Goal: Register for event/course

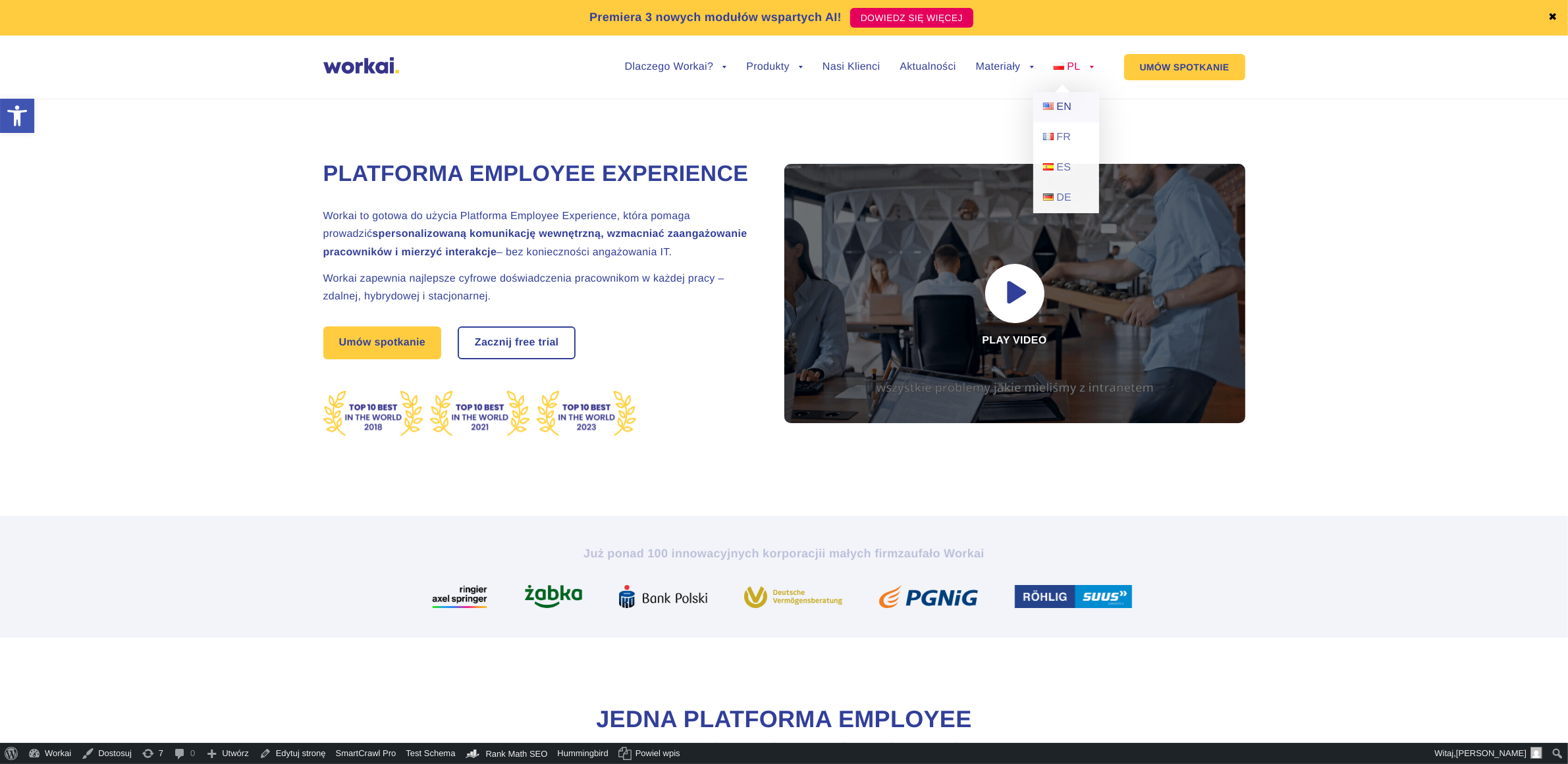
click at [1069, 106] on span "EN" at bounding box center [1064, 107] width 15 height 11
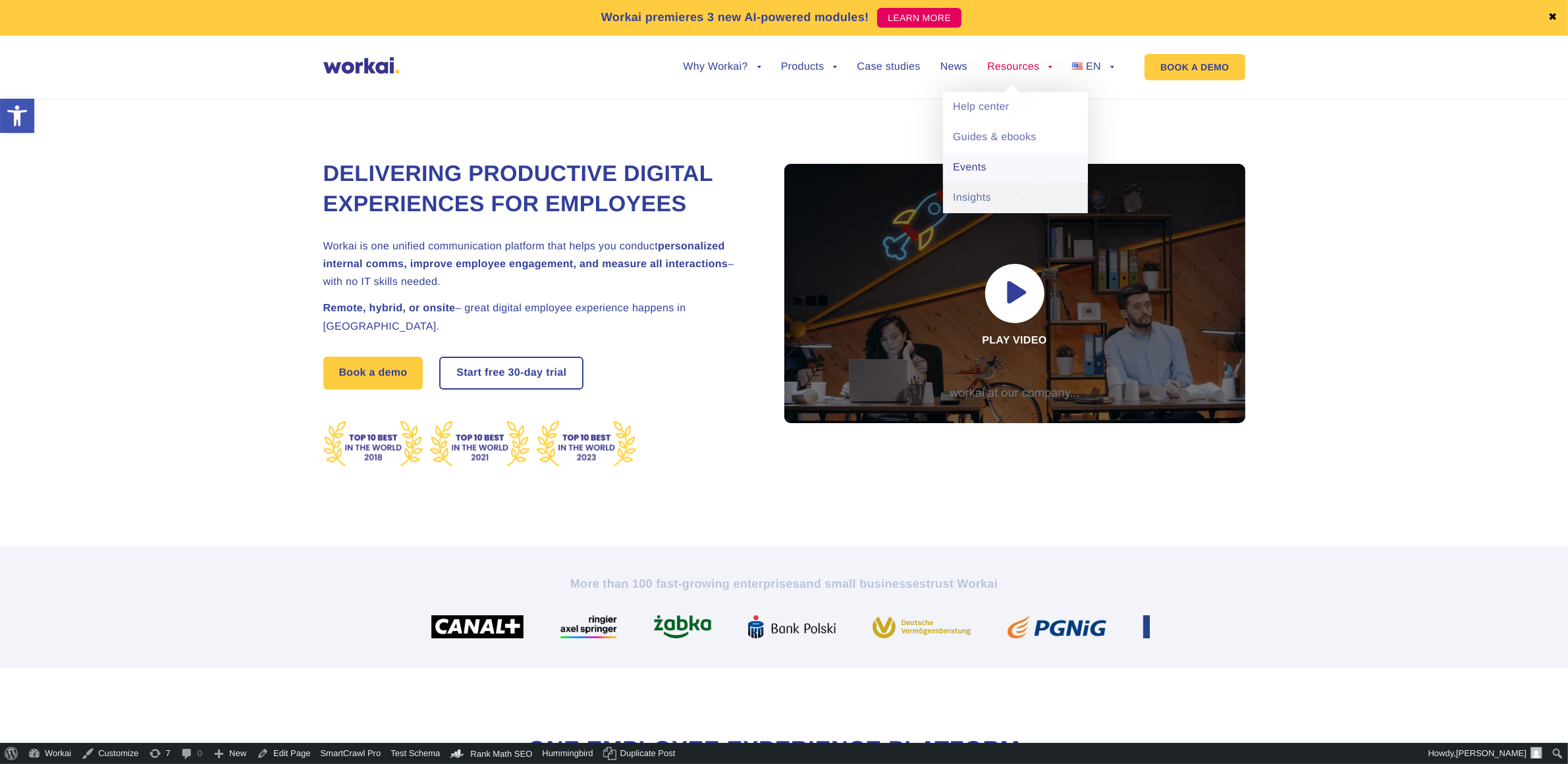
click at [977, 171] on link "Events" at bounding box center [1016, 167] width 145 height 30
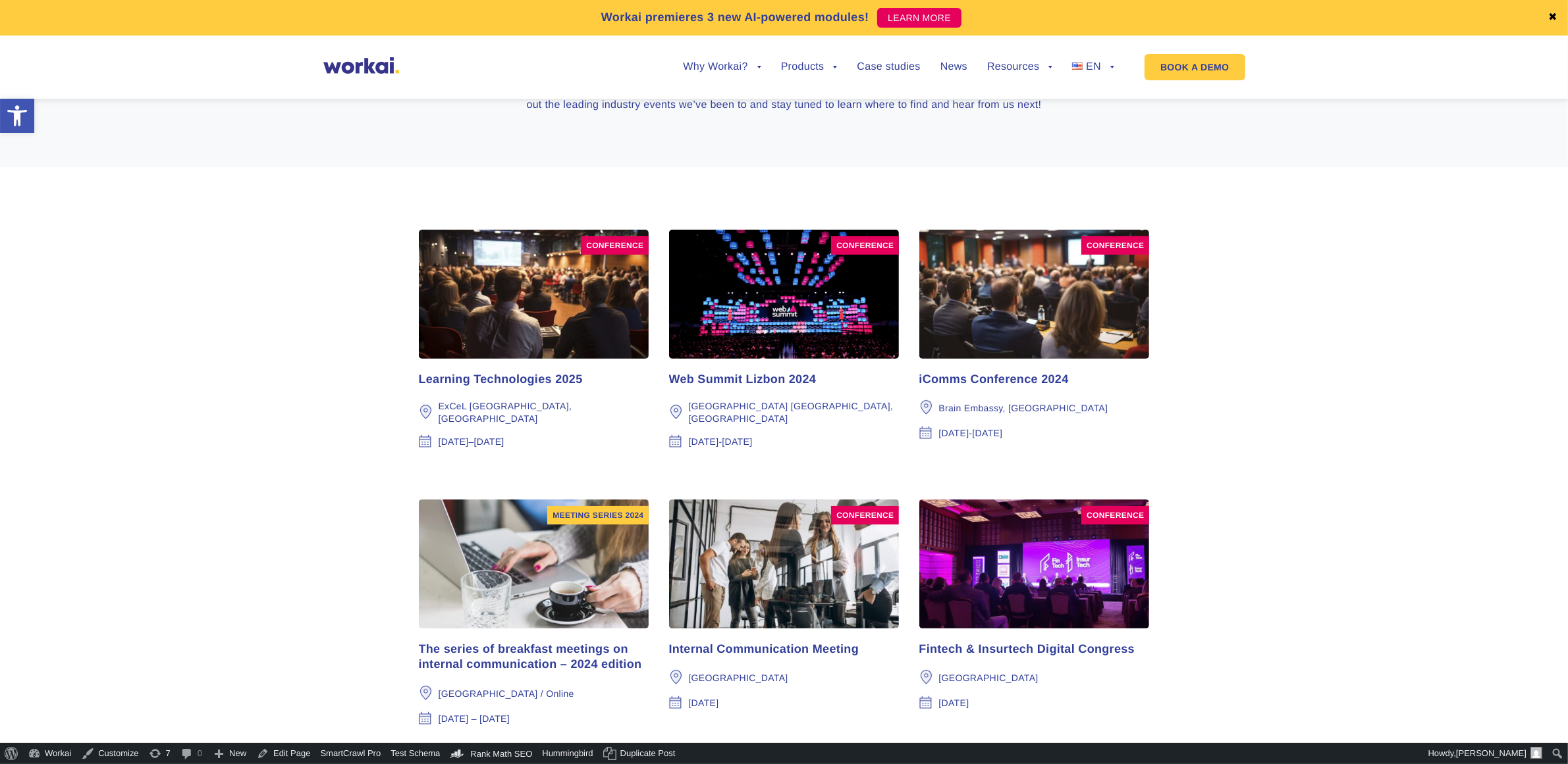
click at [532, 379] on div "Learning Technologies 2025" at bounding box center [534, 380] width 230 height 15
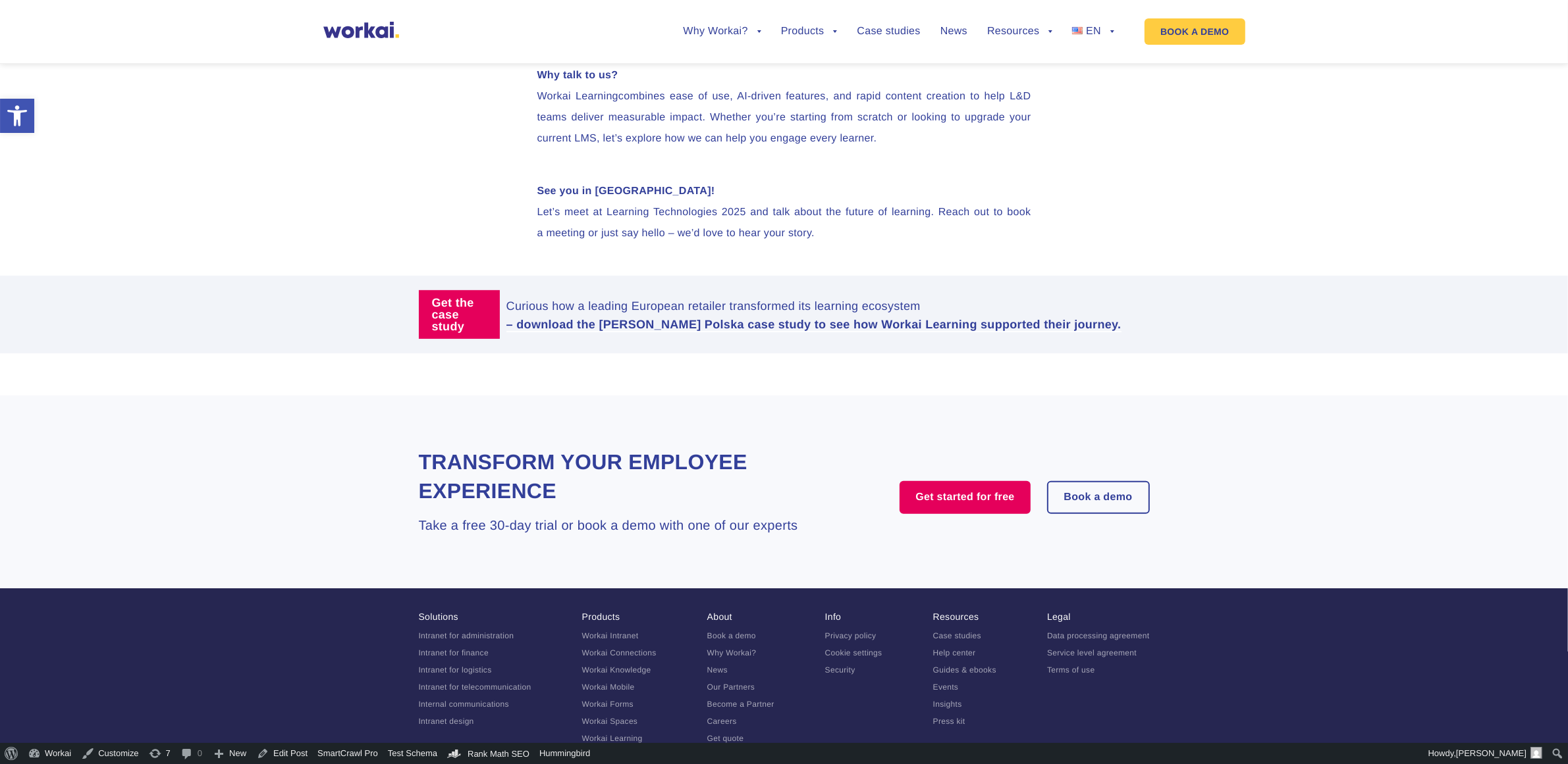
scroll to position [658, 0]
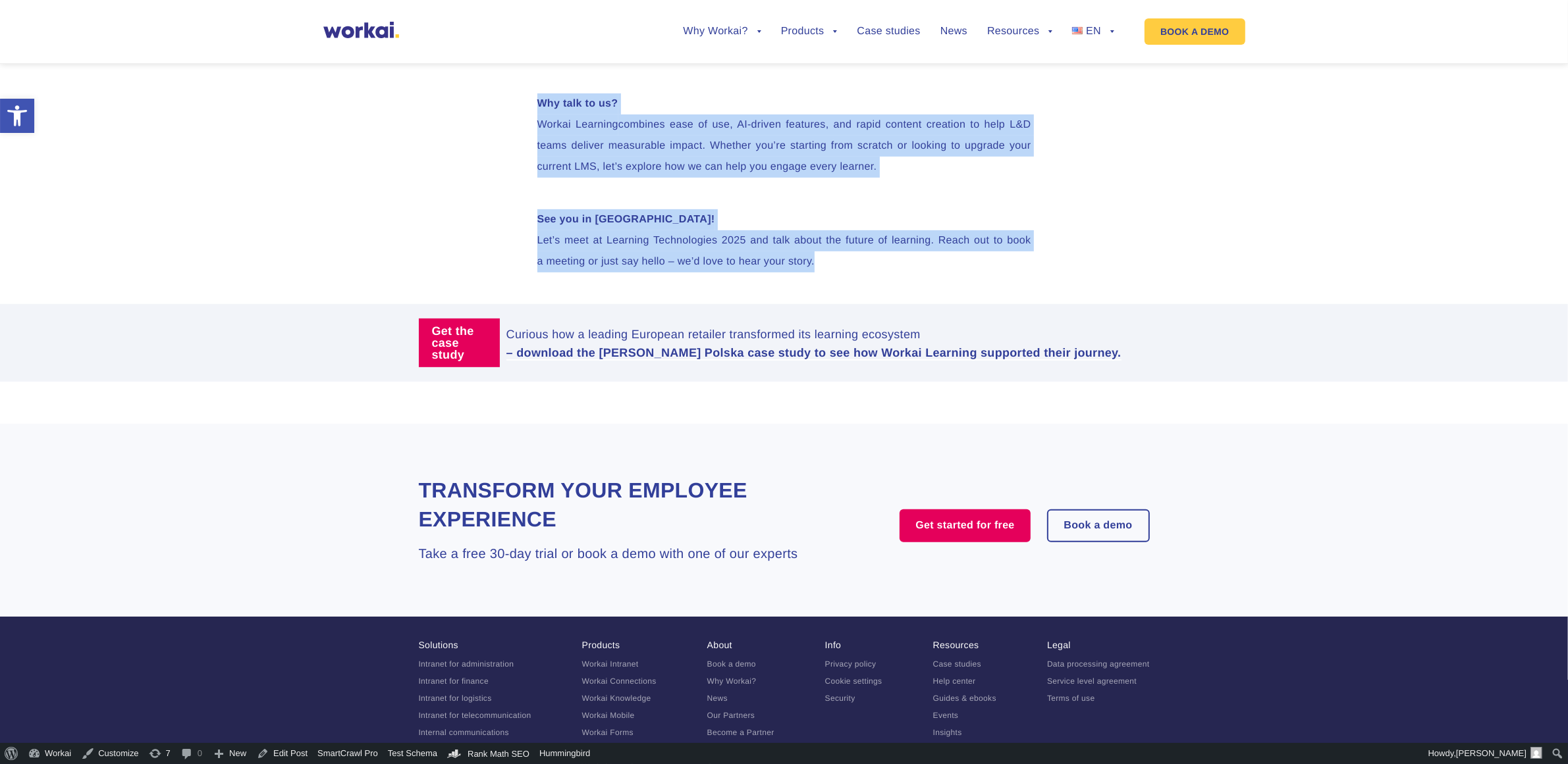
drag, startPoint x: 514, startPoint y: 163, endPoint x: 998, endPoint y: 293, distance: 501.2
click at [998, 293] on article "Learning Technologies 2025 Europe’s leading workplace learning event, Learning …" at bounding box center [784, 2] width 1568 height 1229
copy article "Learning Technologies 2025 Europe’s leading workplace learning event, Learning …"
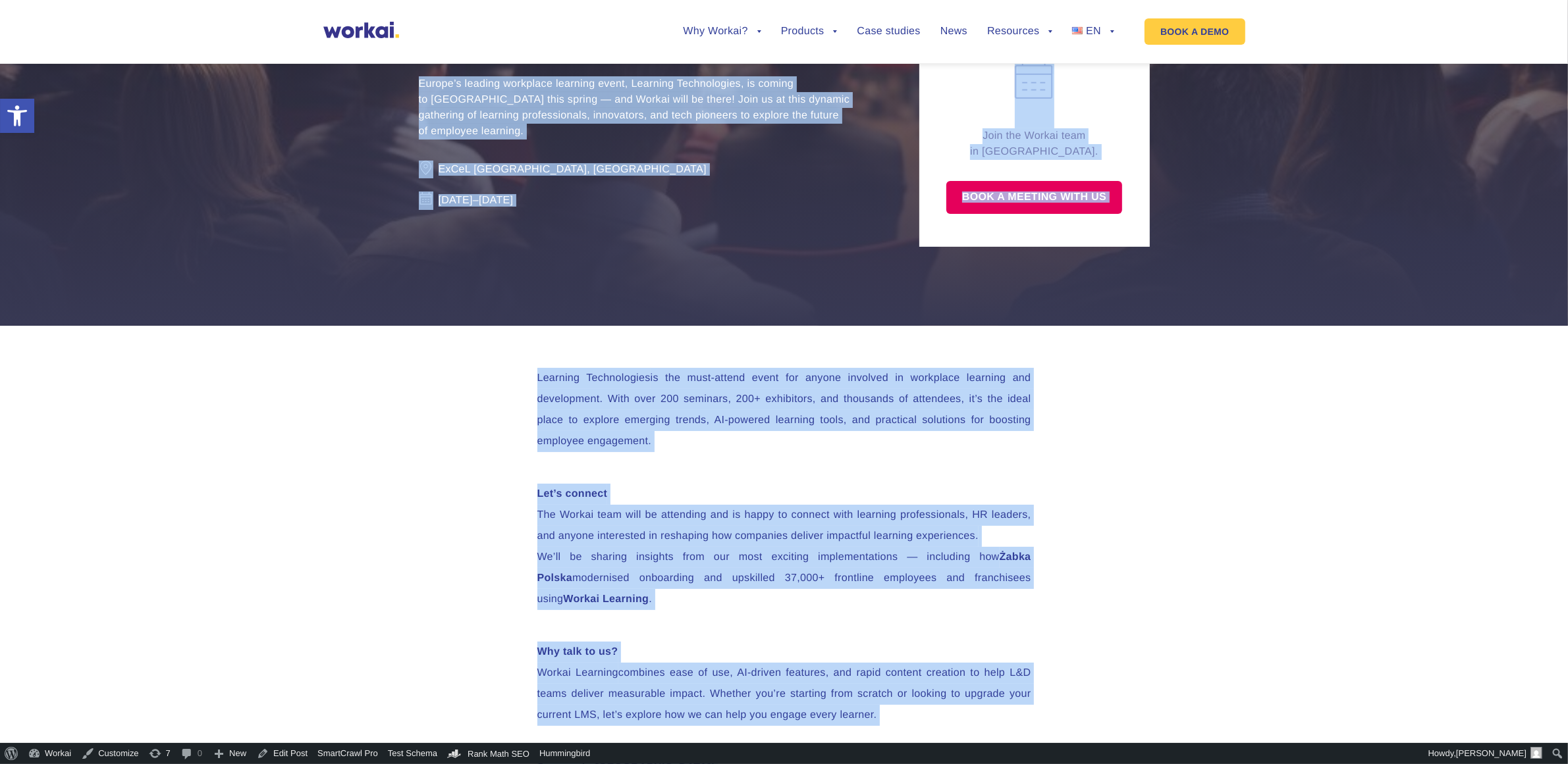
scroll to position [0, 0]
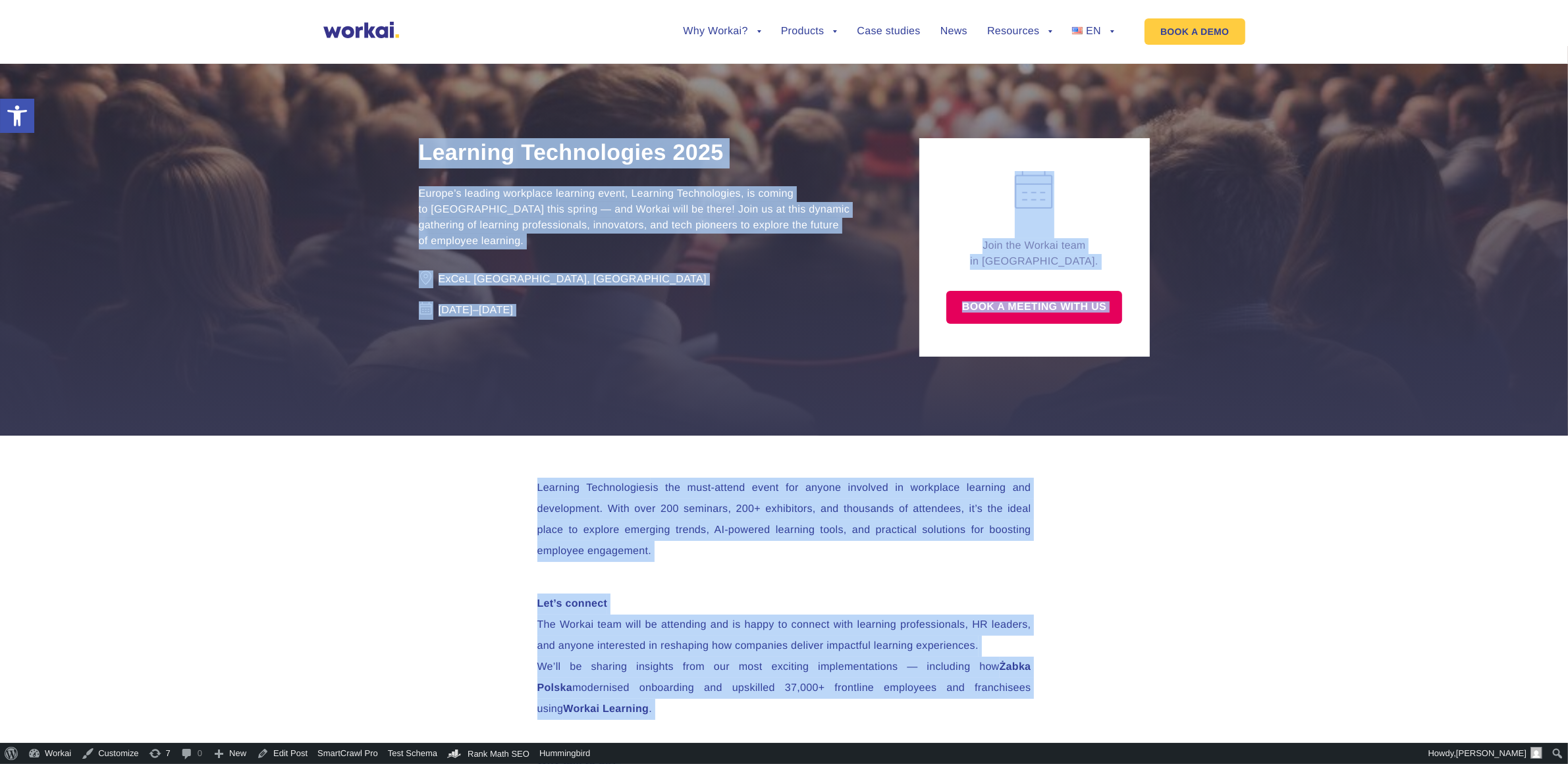
copy article "Learning Technologies 2025 Europe’s leading workplace learning event, Learning …"
drag, startPoint x: 1134, startPoint y: 472, endPoint x: 417, endPoint y: 158, distance: 782.7
click at [417, 158] on article "Learning Technologies 2025 Europe’s leading workplace learning event, Learning …" at bounding box center [784, 661] width 1568 height 1229
copy article "Learning Technologies 2025 Europe’s leading workplace learning event, Learning …"
click at [1193, 561] on div "Learning Technologies is the must-attend event for anyone involved in workplace…" at bounding box center [784, 758] width 1568 height 646
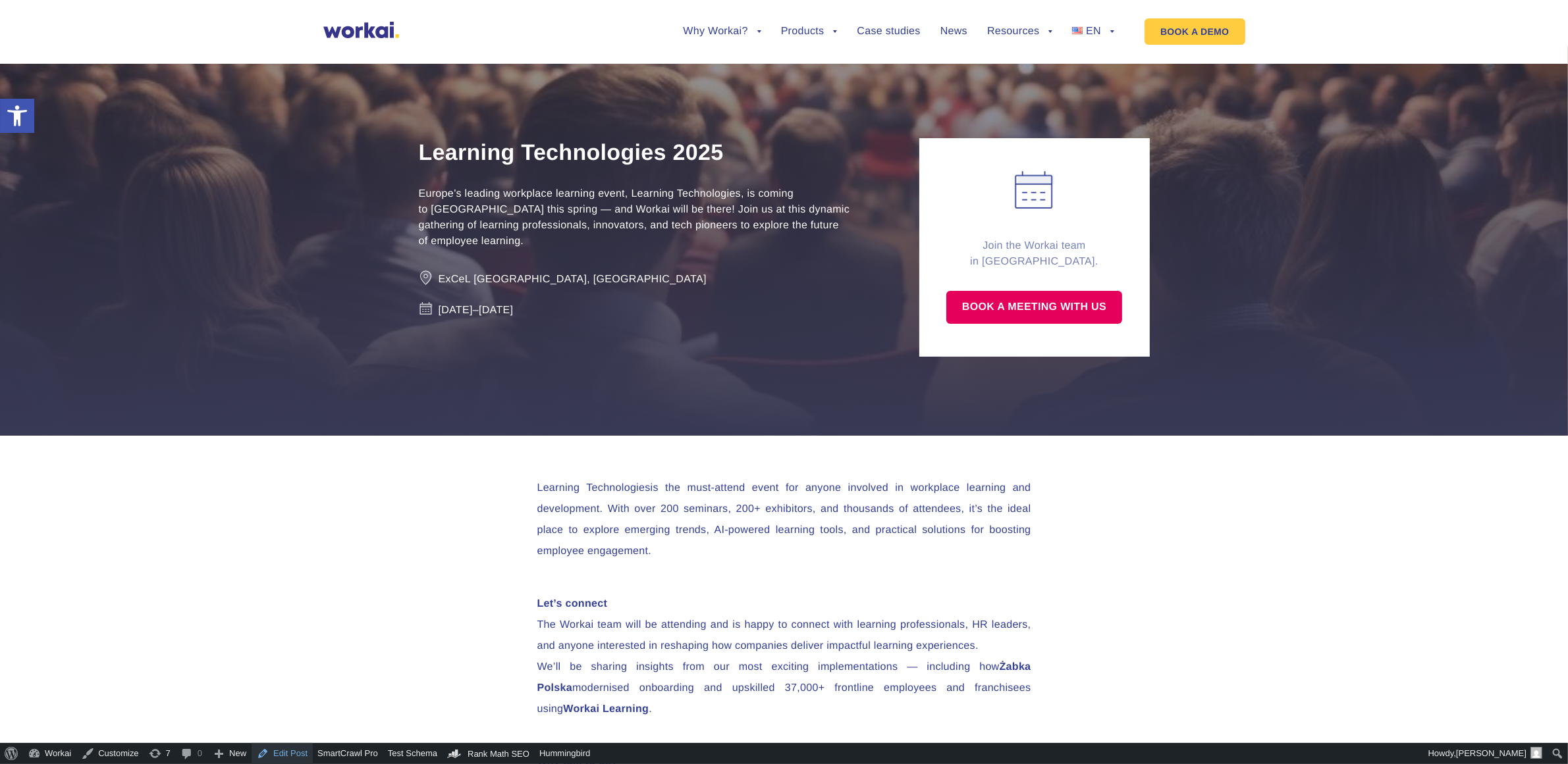
click at [273, 752] on link "Edit Post" at bounding box center [281, 753] width 61 height 21
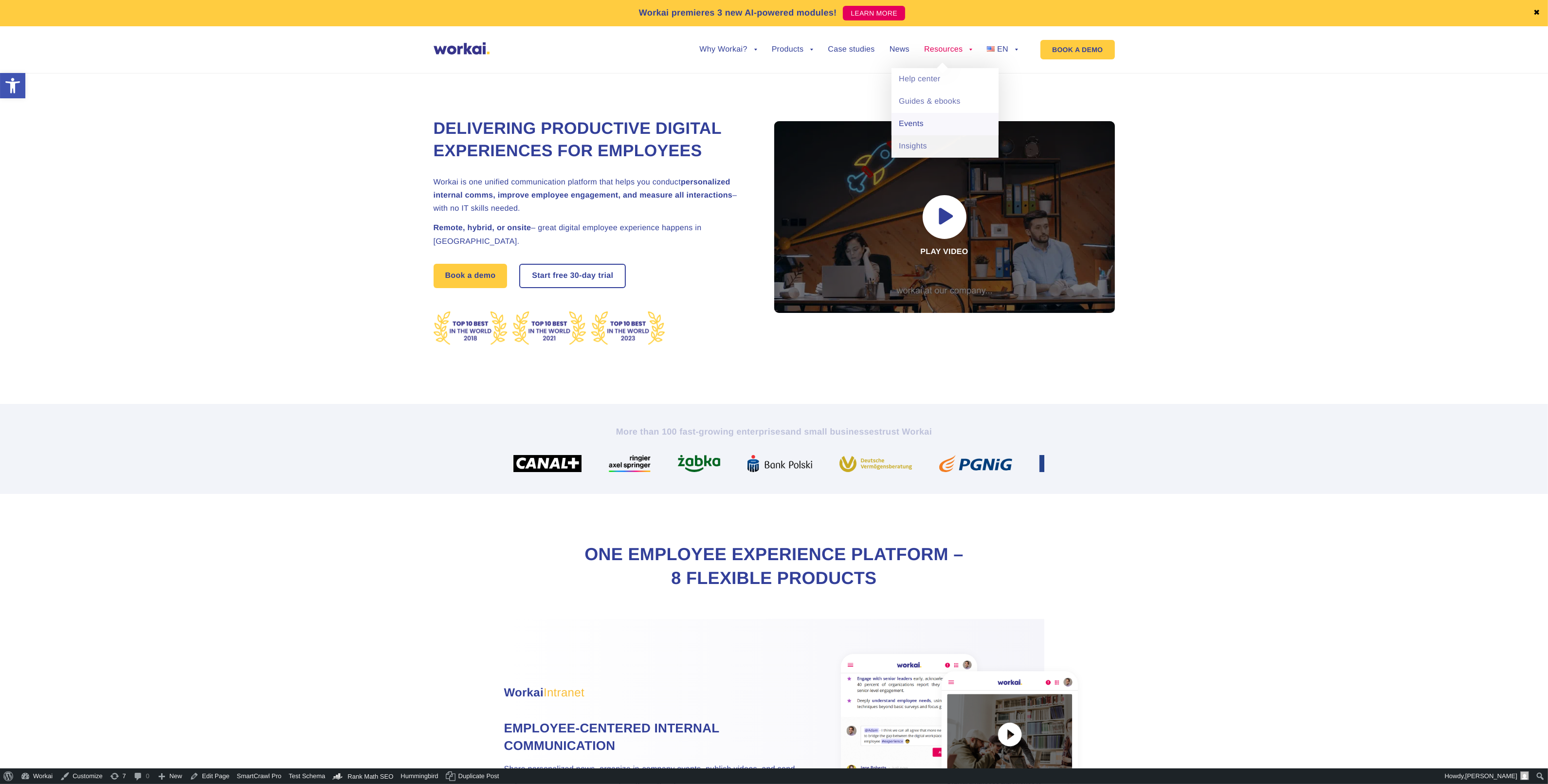
click at [922, 129] on link "Events" at bounding box center [945, 124] width 107 height 22
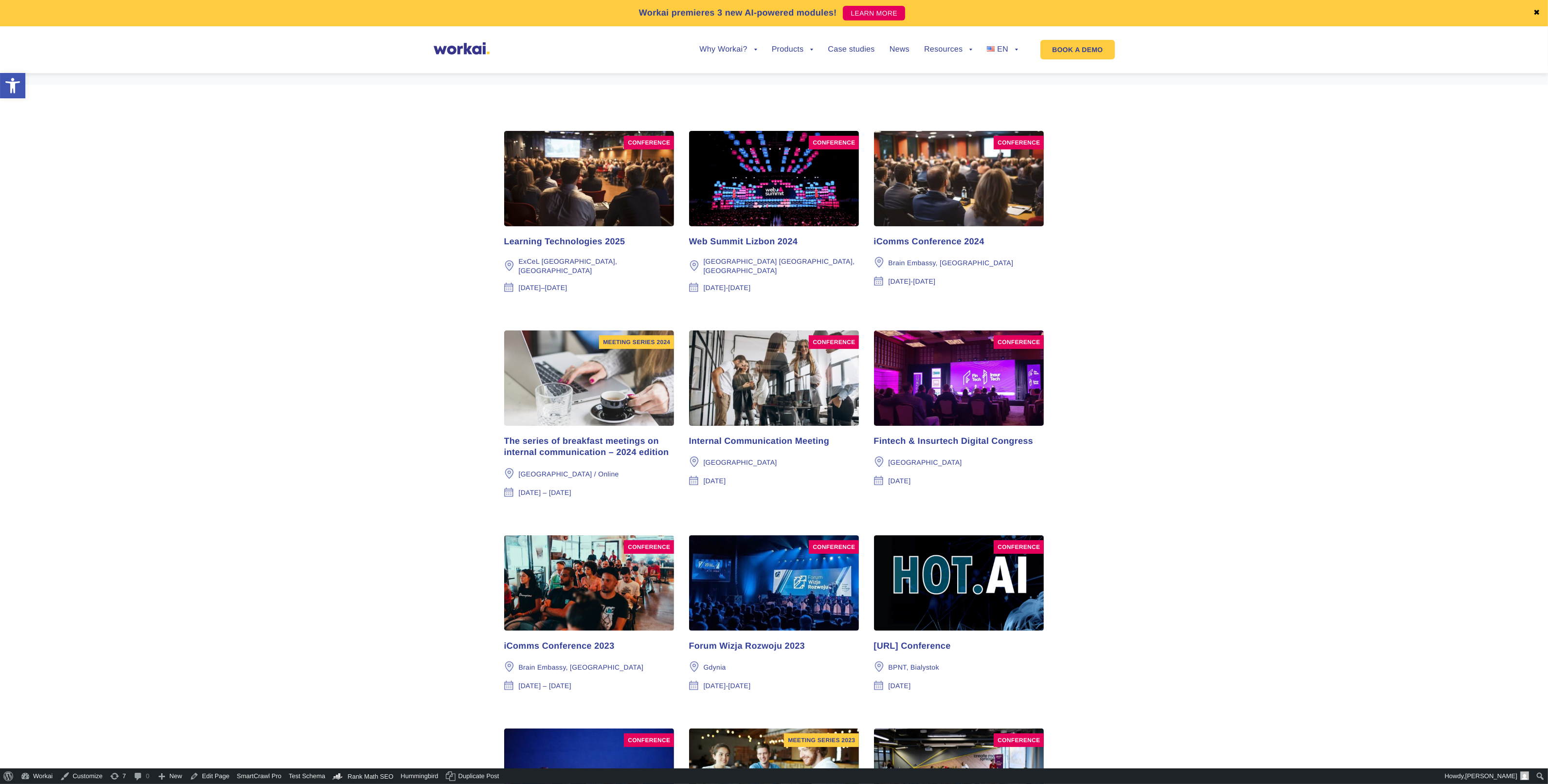
scroll to position [183, 0]
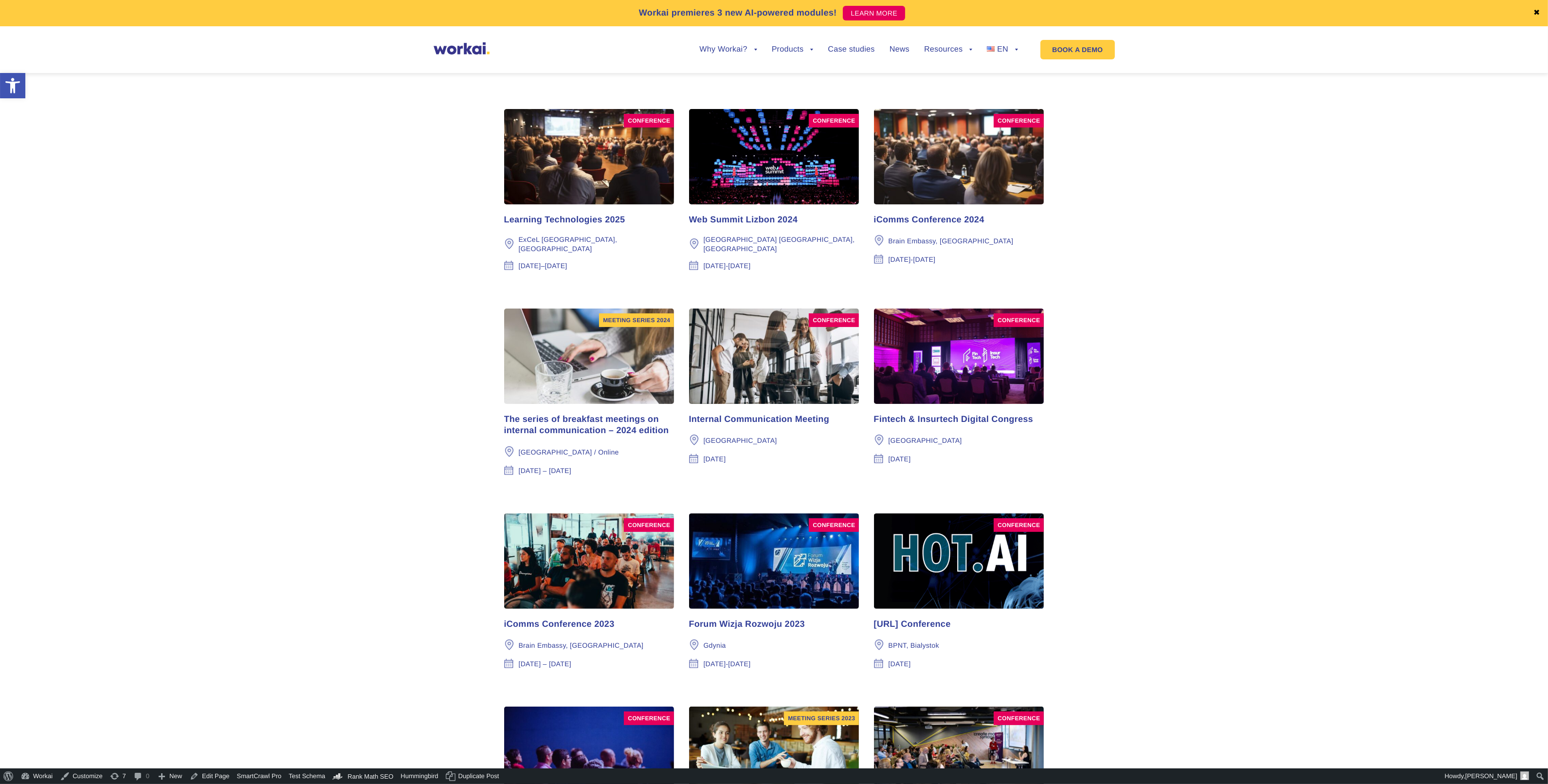
click at [746, 213] on div "conference Web Summit Lizbon 2024 MEO Arena Lisbon, Portugal November 11-14, 20…" at bounding box center [774, 193] width 170 height 169
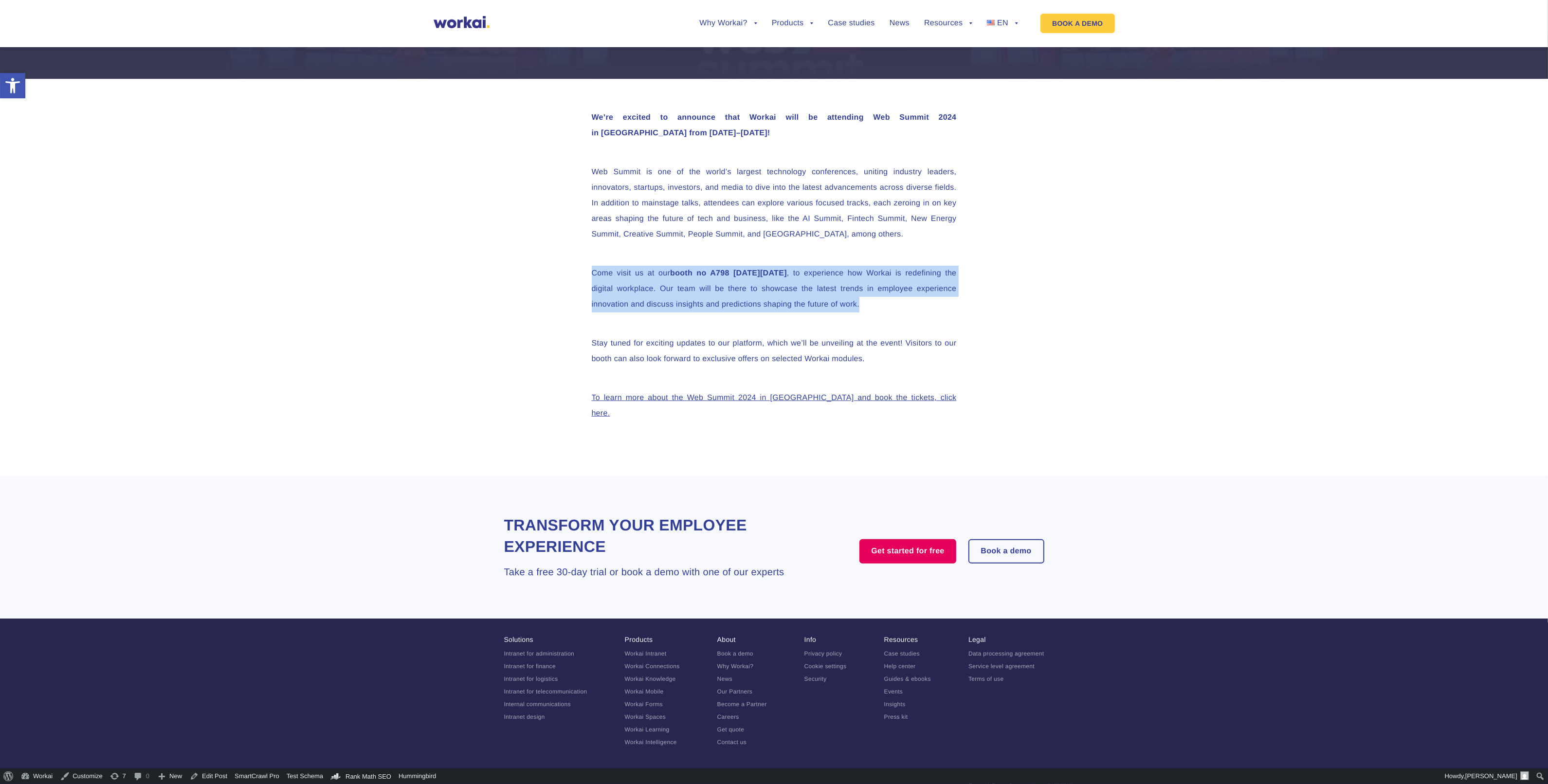
drag, startPoint x: 677, startPoint y: 329, endPoint x: 582, endPoint y: 272, distance: 110.8
click at [582, 272] on div "We’re excited to announce that Workai will be attending Web Summit 2024 in [GEO…" at bounding box center [775, 277] width 385 height 397
copy p "Come visit us at our booth no A798 [DATE][DATE] , to experience how Workai is r…"
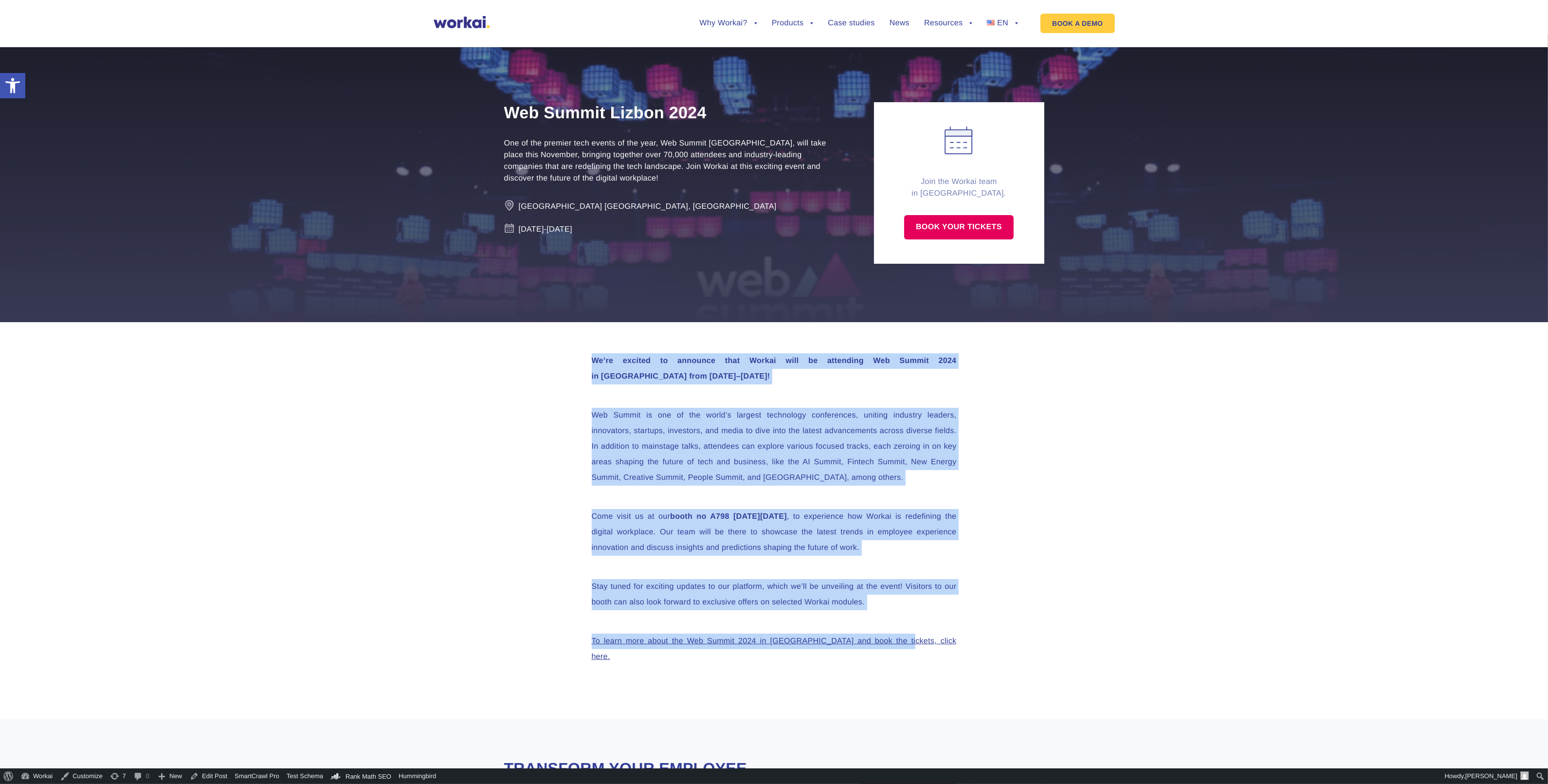
drag, startPoint x: 574, startPoint y: 348, endPoint x: 902, endPoint y: 654, distance: 448.6
click at [902, 654] on div "We’re excited to announce that Workai will be attending Web Summit 2024 in Lisb…" at bounding box center [774, 520] width 1548 height 397
click at [695, 392] on div "We’re excited to announce that Workai will be attending Web Summit 2024 in Lisb…" at bounding box center [775, 520] width 385 height 397
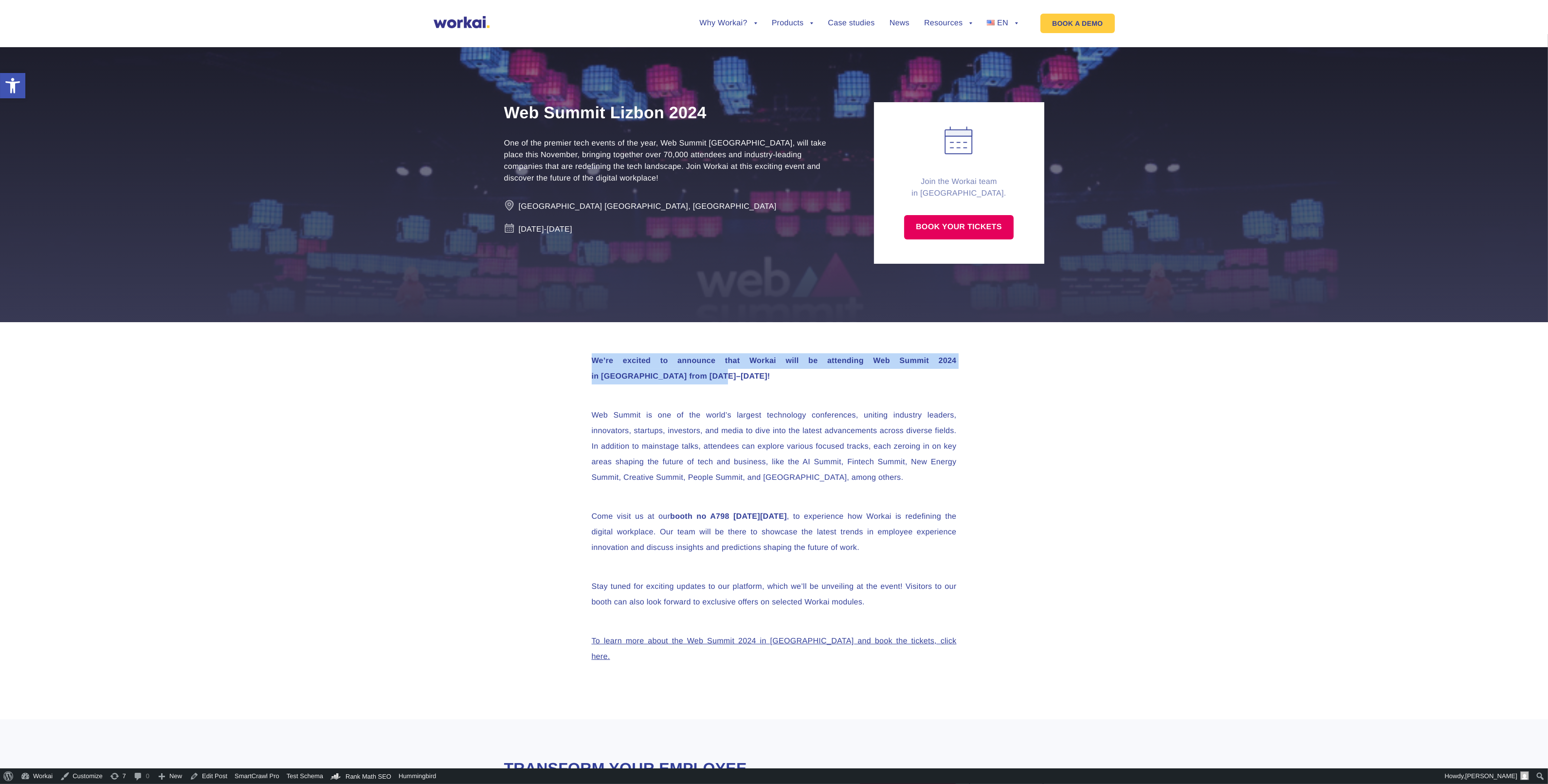
drag, startPoint x: 679, startPoint y: 360, endPoint x: 583, endPoint y: 342, distance: 97.7
click at [583, 342] on div "We’re excited to announce that Workai will be attending Web Summit 2024 in Lisb…" at bounding box center [775, 520] width 385 height 397
drag, startPoint x: 583, startPoint y: 342, endPoint x: 645, endPoint y: 353, distance: 63.0
copy strong "We’re excited to announce that Workai will be attending Web Summit 2024 in Lisb…"
click at [611, 156] on p "One of the premier tech events of the year, Web Summit Lisbon, will take place …" at bounding box center [672, 161] width 336 height 47
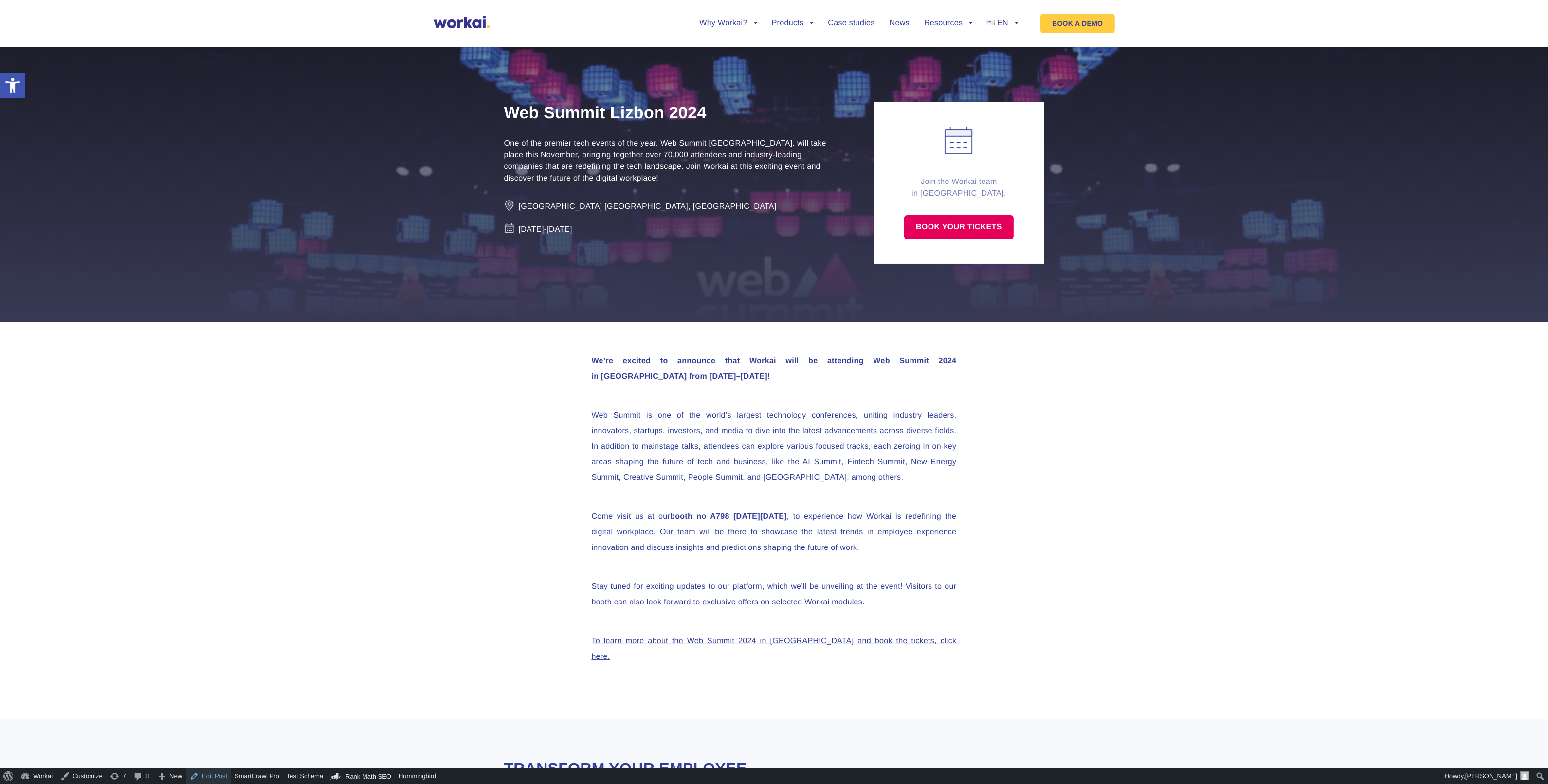
click at [198, 779] on link "Edit Post" at bounding box center [208, 776] width 45 height 16
click at [909, 98] on link "Events" at bounding box center [945, 97] width 107 height 22
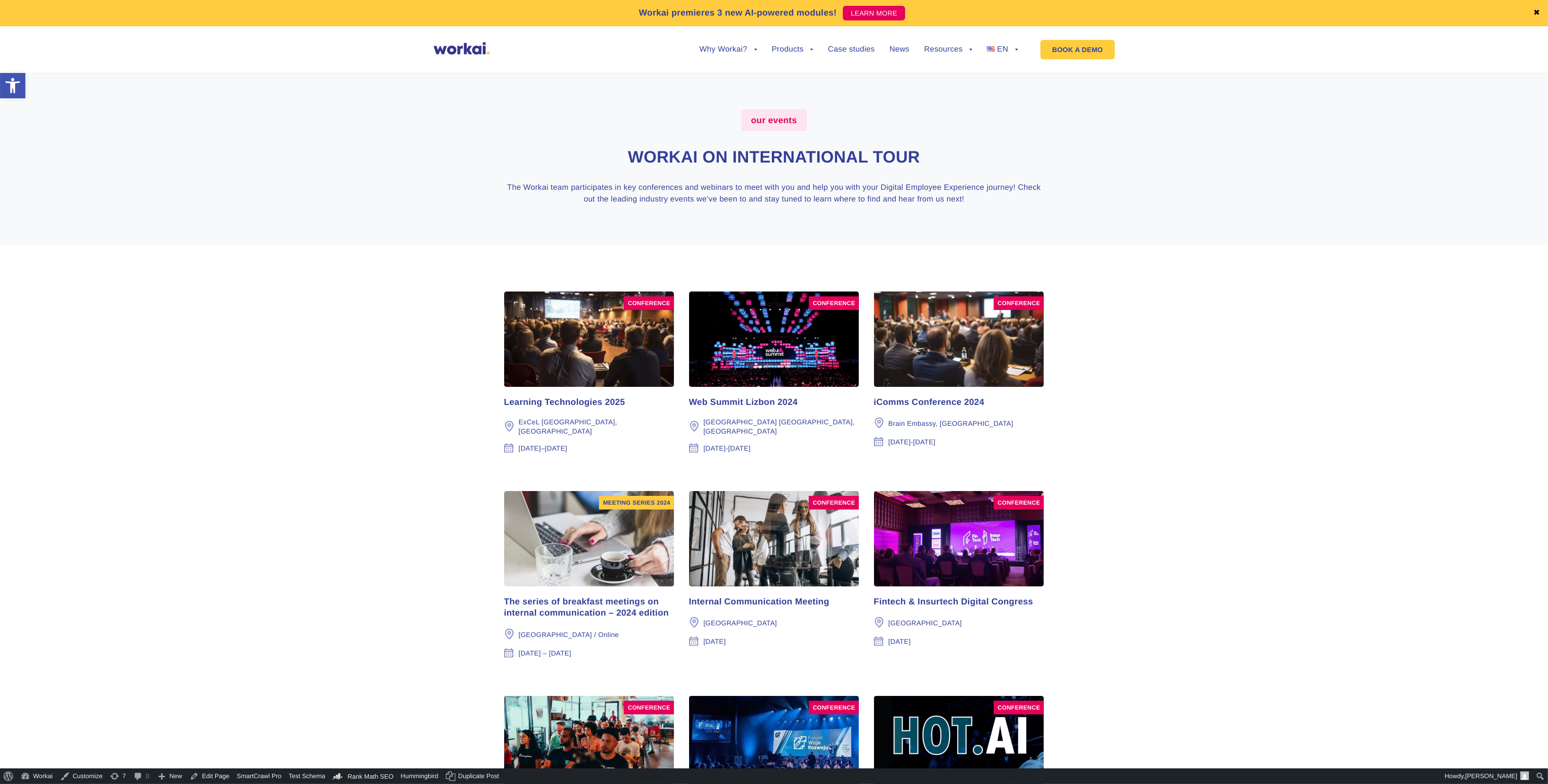
click at [582, 397] on div "Learning Technologies 2025" at bounding box center [589, 402] width 170 height 11
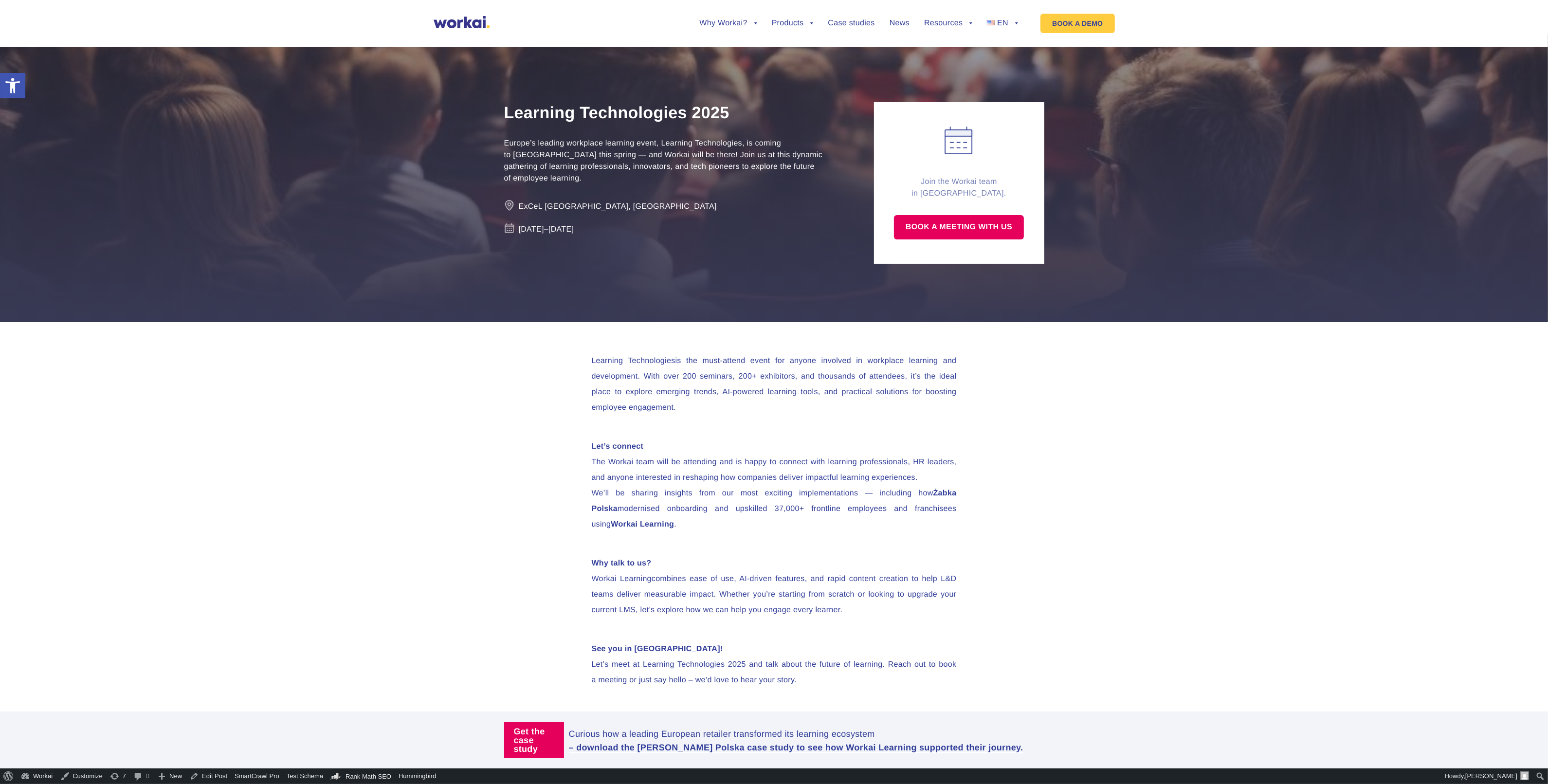
click at [1163, 501] on div "Learning Technologies is the must-attend event for anyone involved in workplace…" at bounding box center [774, 561] width 1548 height 478
drag, startPoint x: 202, startPoint y: 781, endPoint x: 214, endPoint y: 765, distance: 20.0
click at [202, 781] on link "Edit Post" at bounding box center [208, 776] width 45 height 16
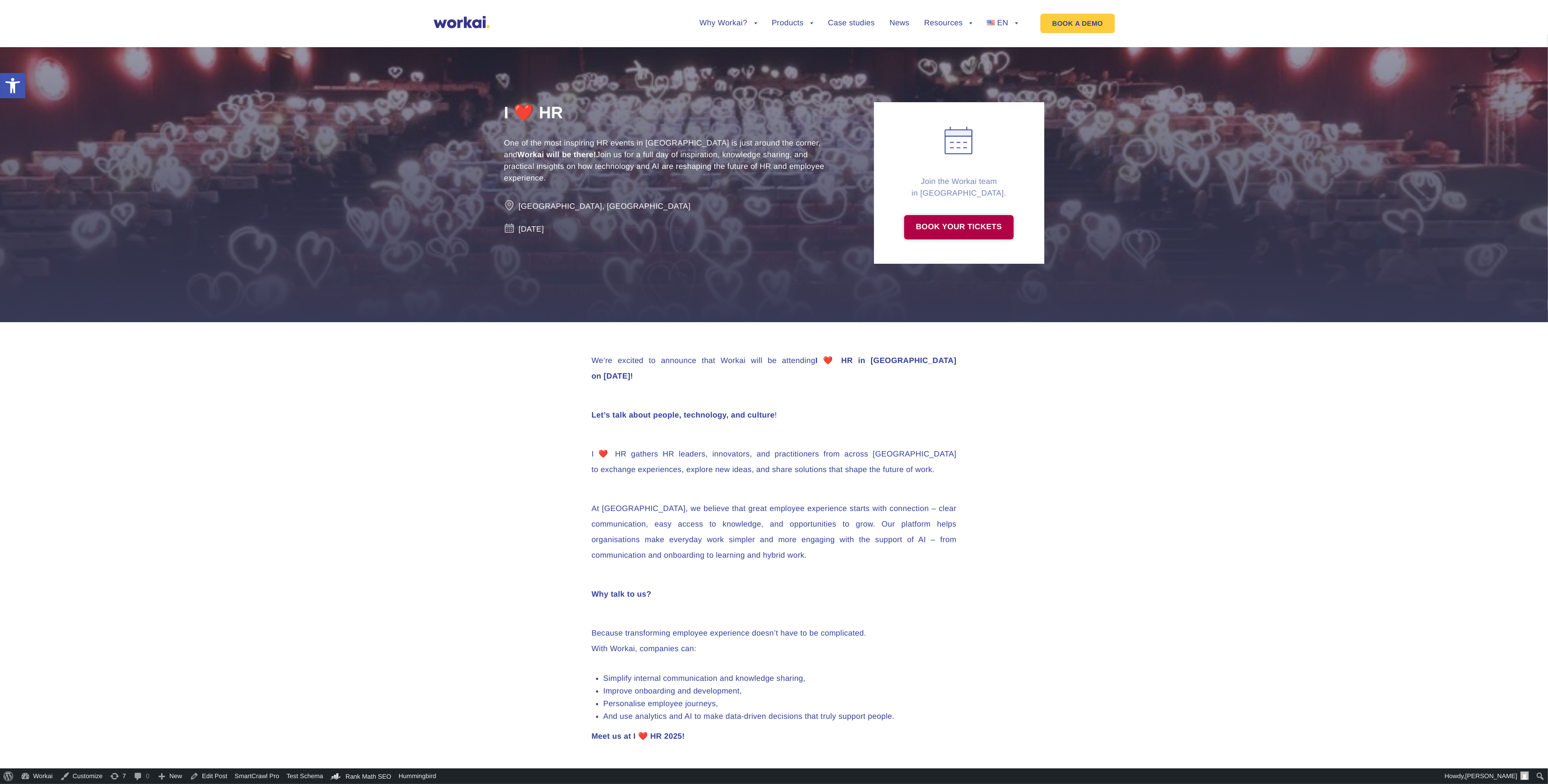
click at [955, 215] on link "BOOK YOUR TICKETS" at bounding box center [959, 227] width 109 height 24
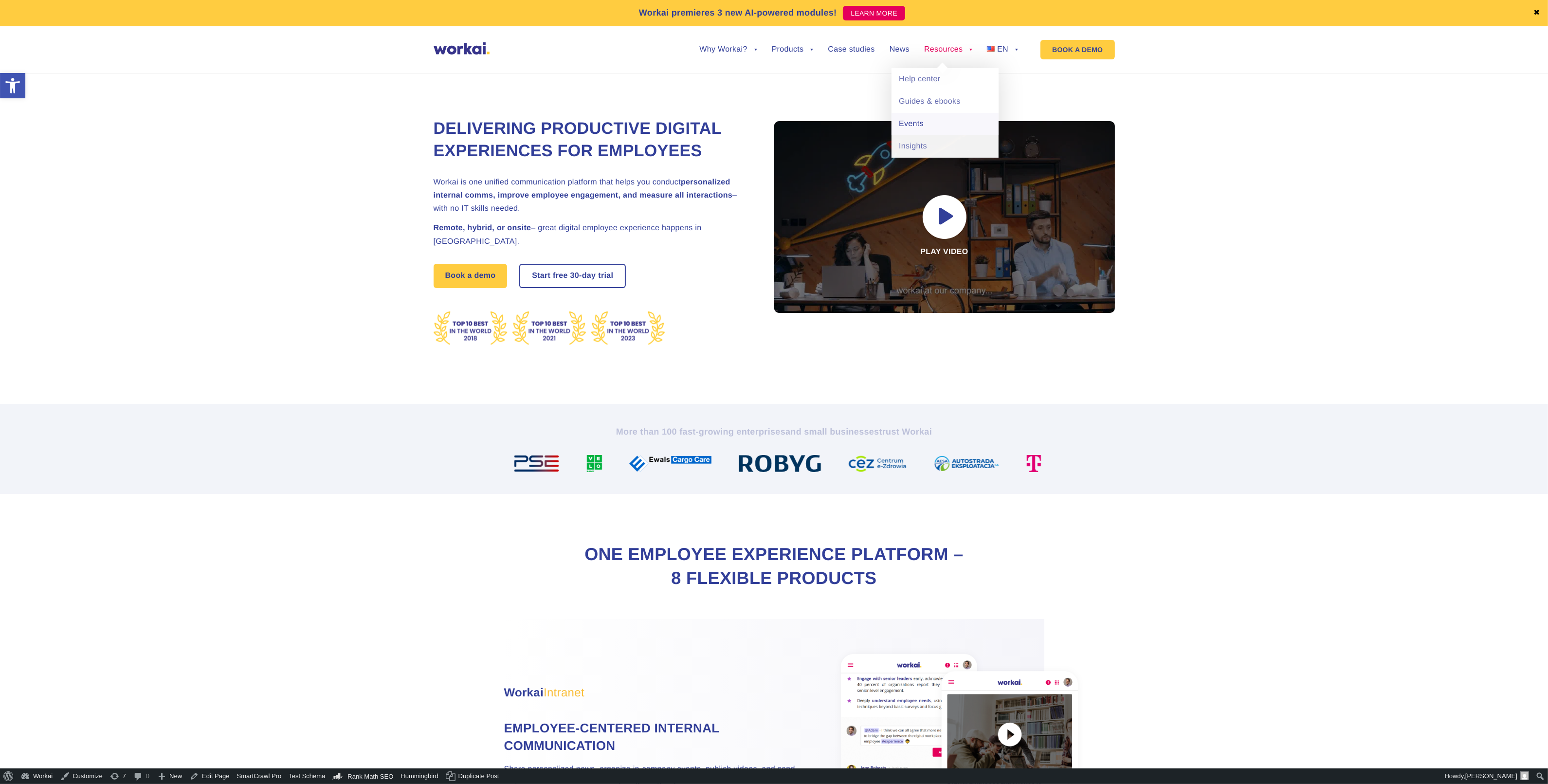
click at [930, 121] on link "Events" at bounding box center [945, 124] width 107 height 22
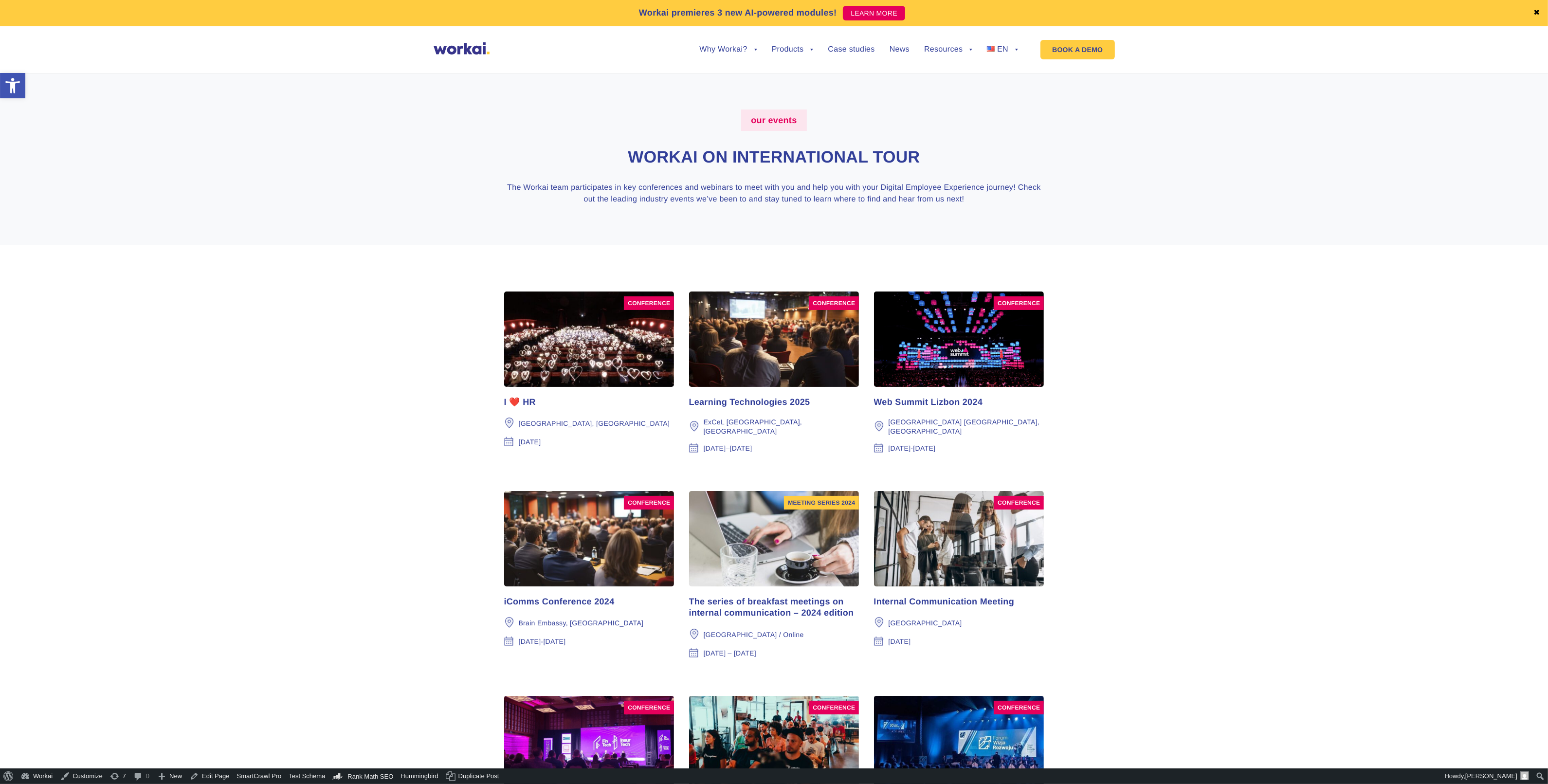
click at [527, 400] on div "I ❤️ HR" at bounding box center [589, 402] width 170 height 11
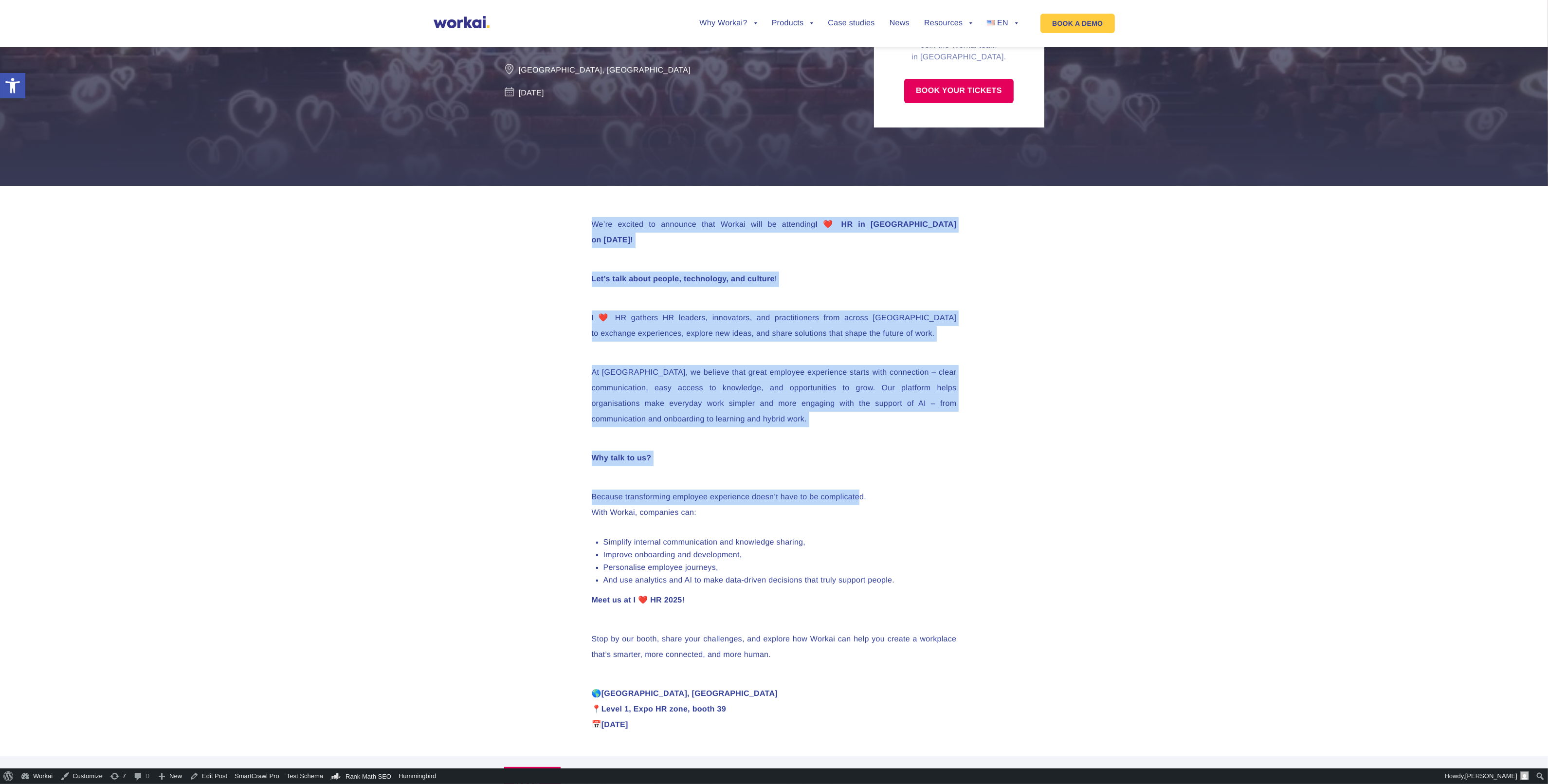
scroll to position [243, 0]
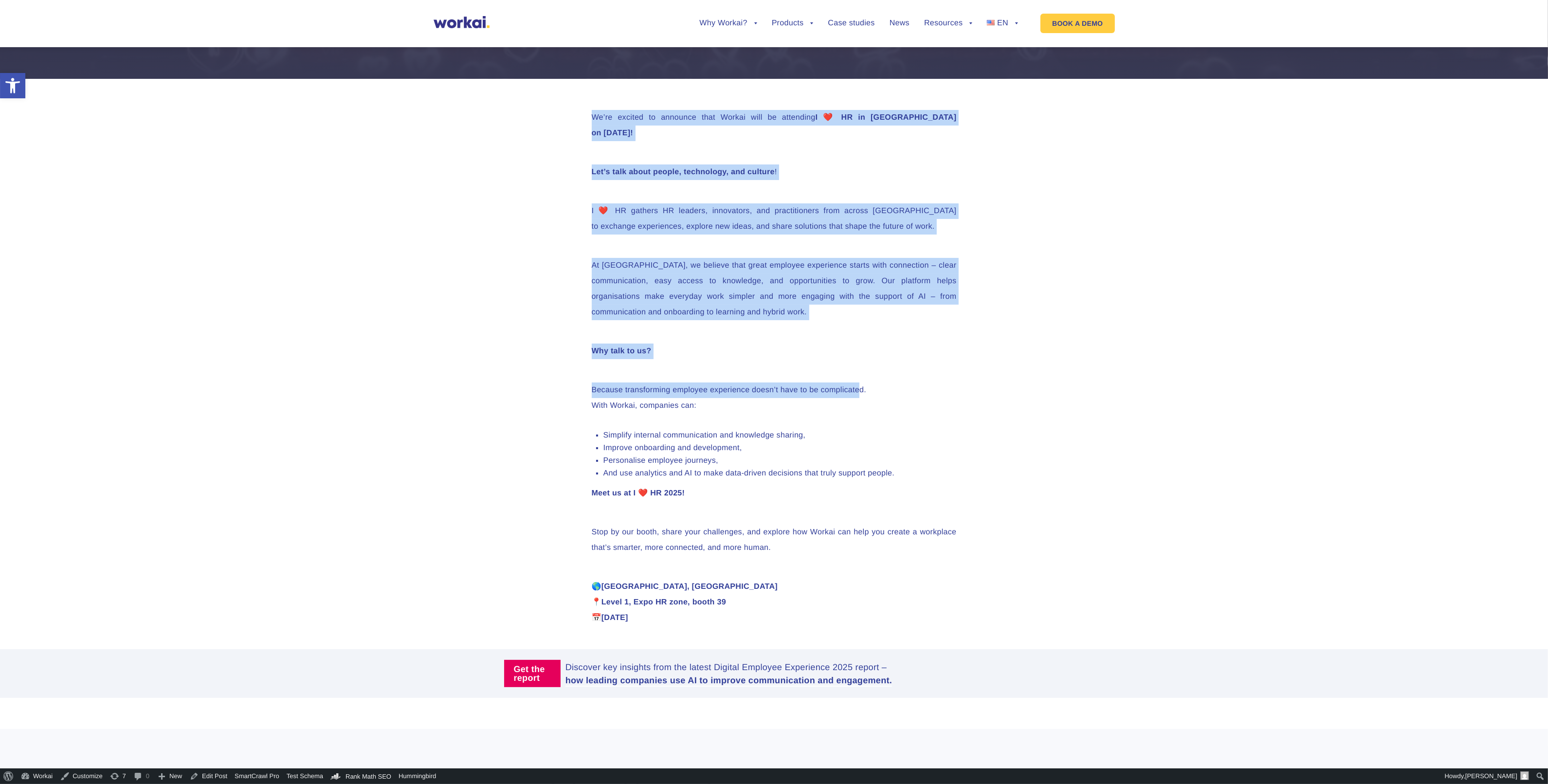
drag, startPoint x: 855, startPoint y: 374, endPoint x: 874, endPoint y: 596, distance: 222.8
click at [874, 596] on div "We’re excited to announce that Workai will be attending I ❤️ HR in Poznań on Oc…" at bounding box center [775, 403] width 385 height 649
copy div "We’re excited to announce that Workai will be attending I ❤️ HR in Poznań on Oc…"
click at [920, 269] on p "At Workai, we believe that great employee experience starts with connection – c…" at bounding box center [774, 289] width 365 height 62
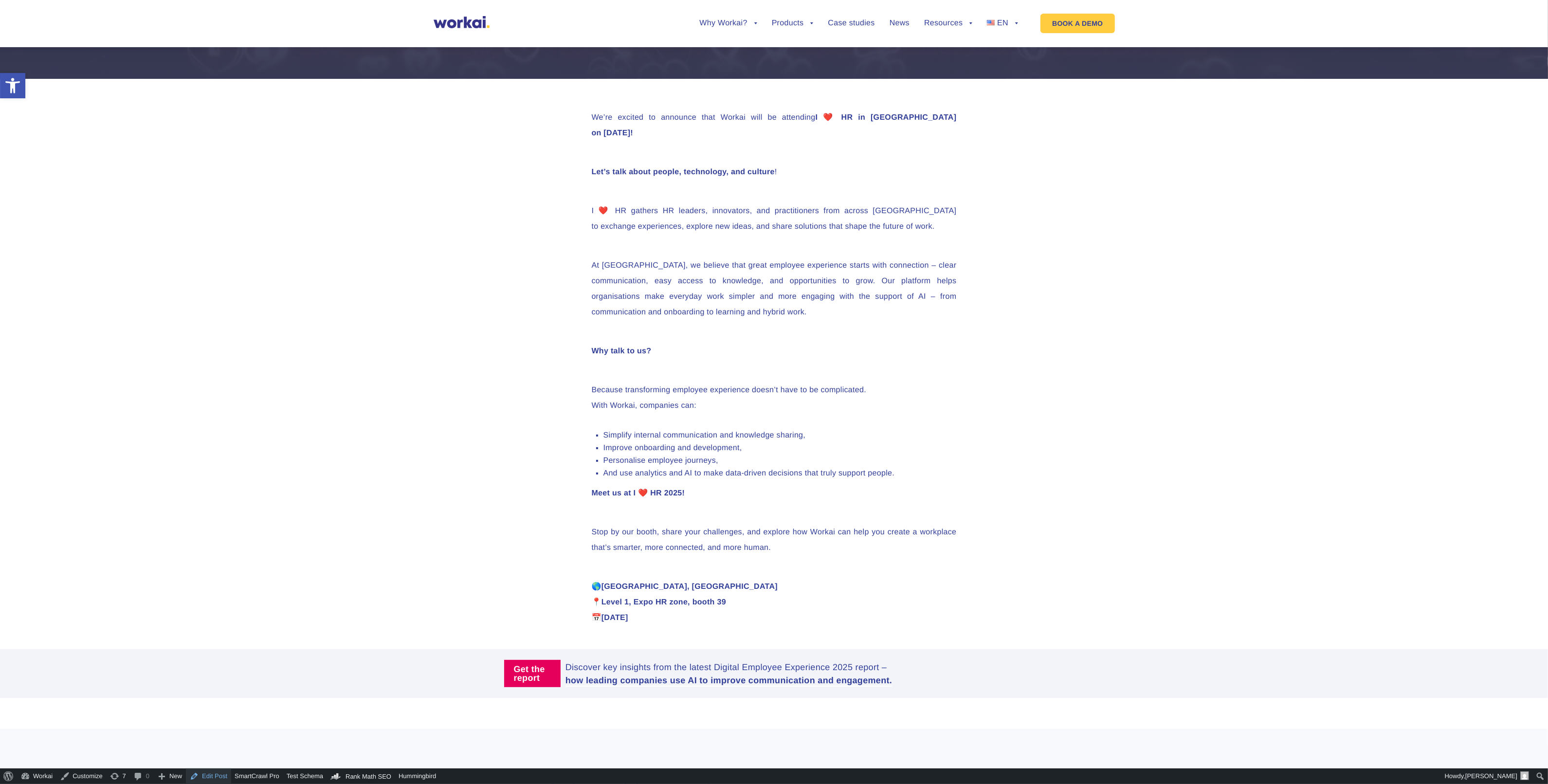
click at [223, 774] on link "Edit Post" at bounding box center [208, 776] width 45 height 16
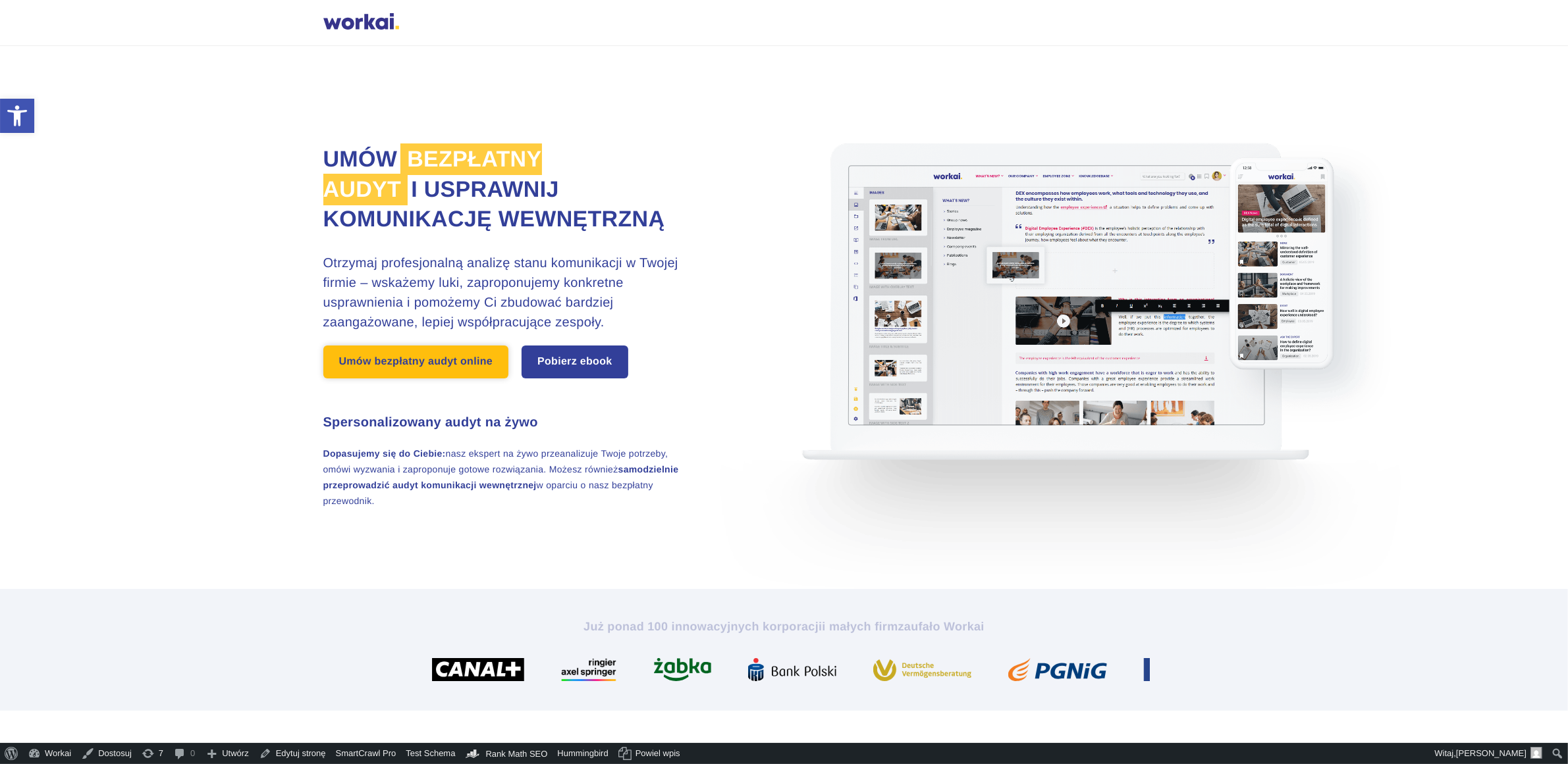
click at [490, 379] on link "Umów bezpłatny audyt online" at bounding box center [416, 362] width 185 height 33
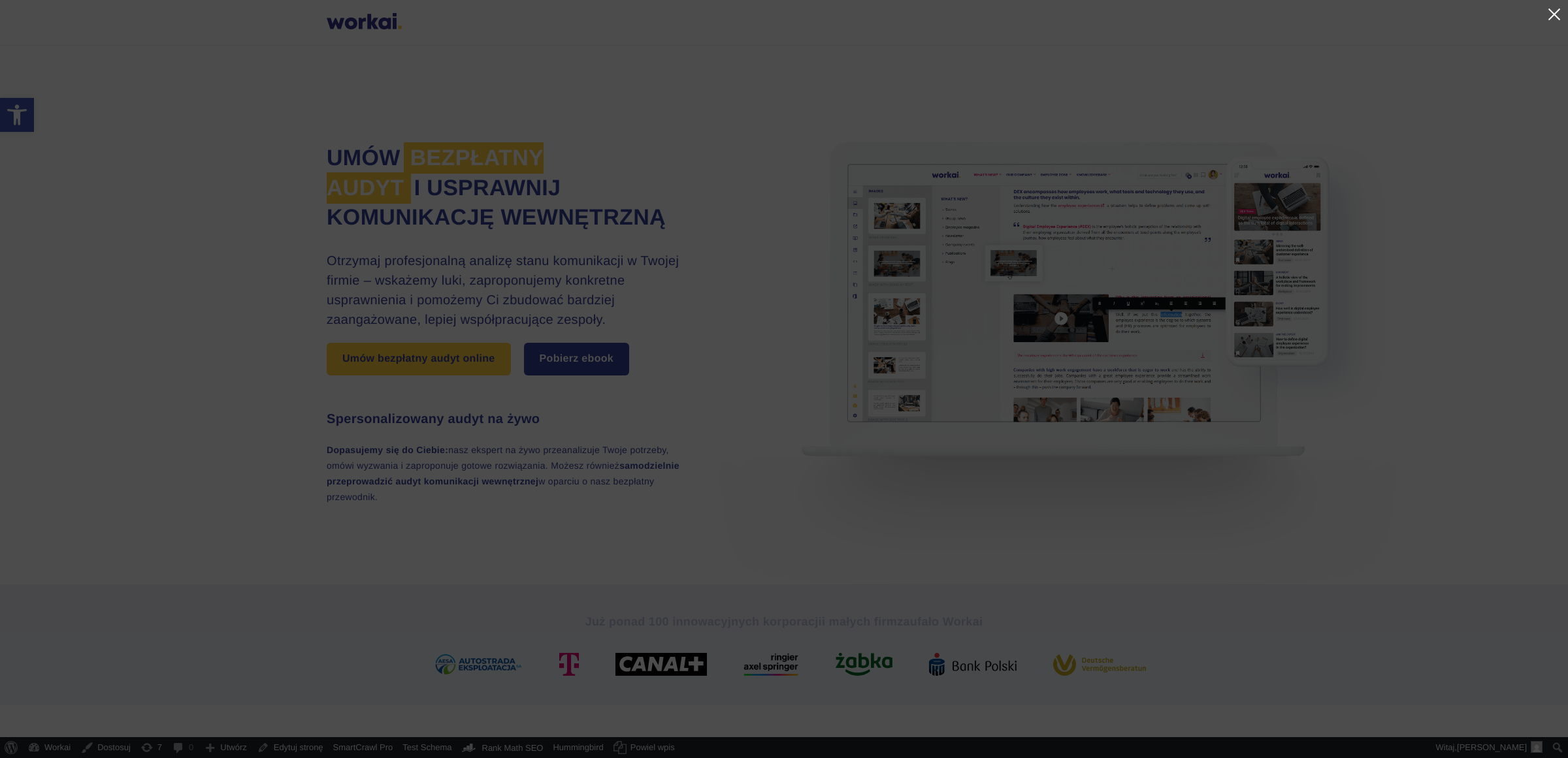
click at [1550, 13] on link at bounding box center [1553, 14] width 15 height 15
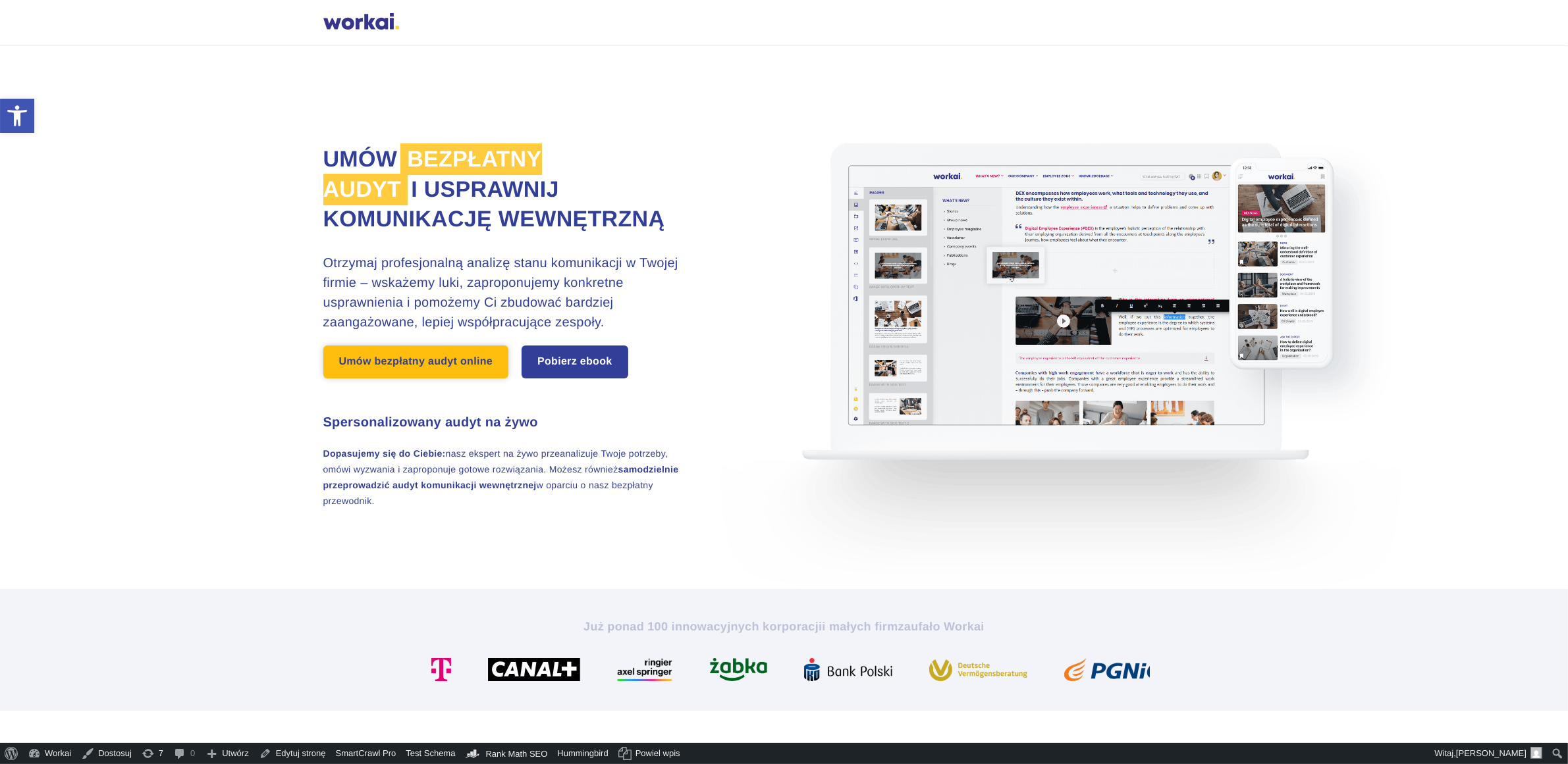
click at [403, 379] on link "Umów bezpłatny audyt online" at bounding box center [416, 362] width 185 height 33
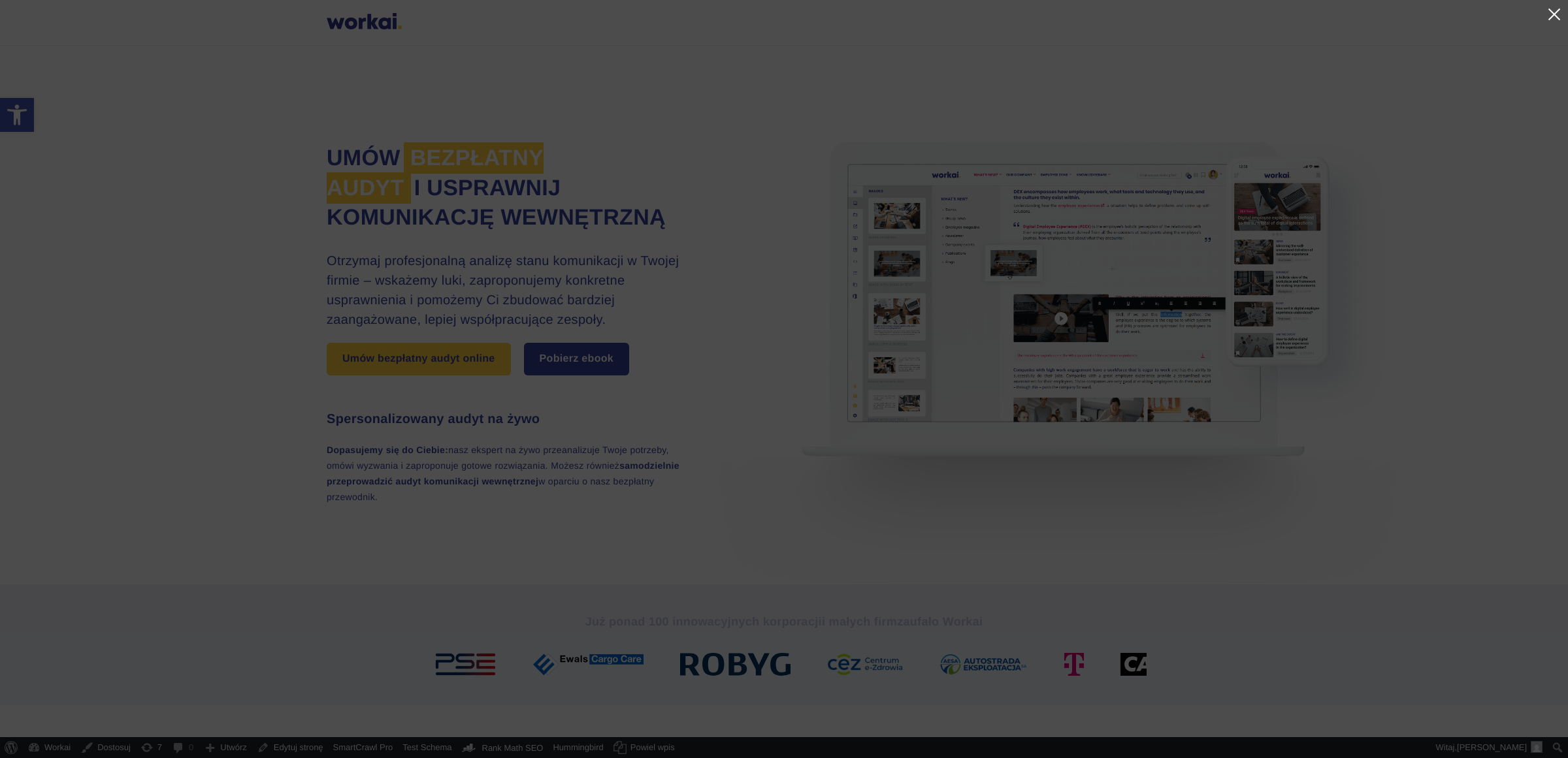
click at [1552, 10] on link at bounding box center [1553, 14] width 15 height 15
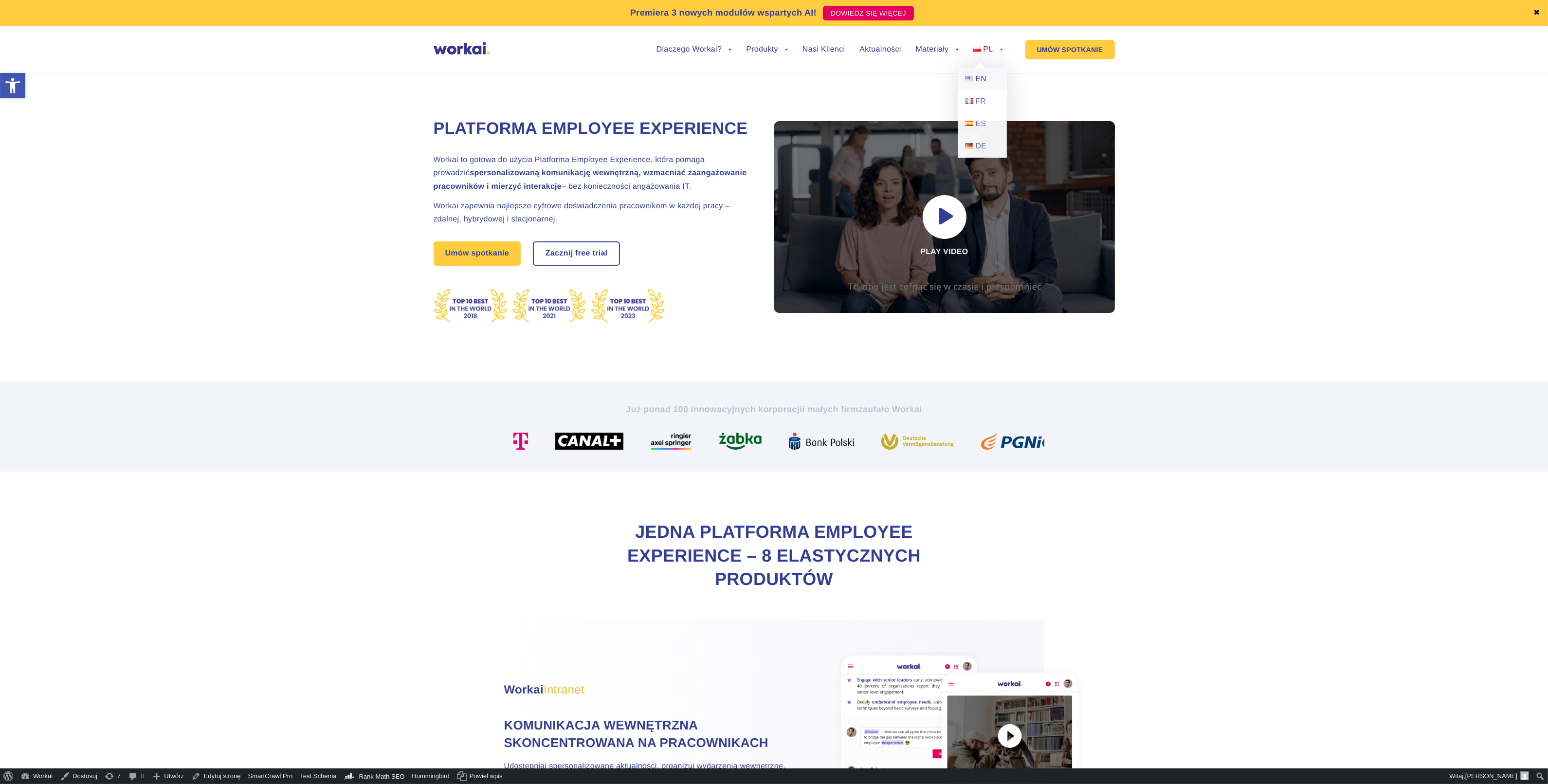
click at [981, 76] on span "EN" at bounding box center [981, 79] width 11 height 8
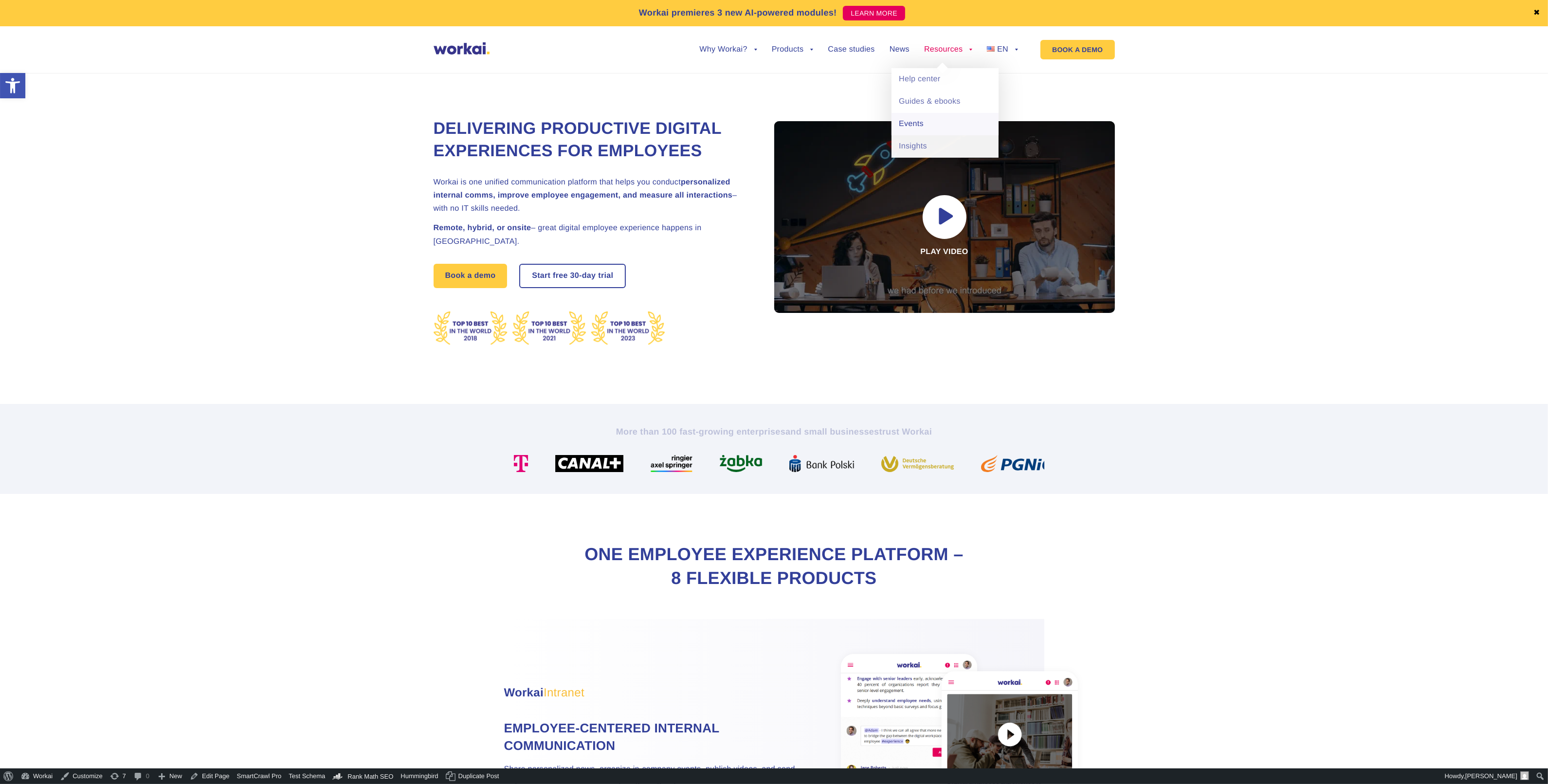
click at [924, 120] on link "Events" at bounding box center [945, 124] width 107 height 22
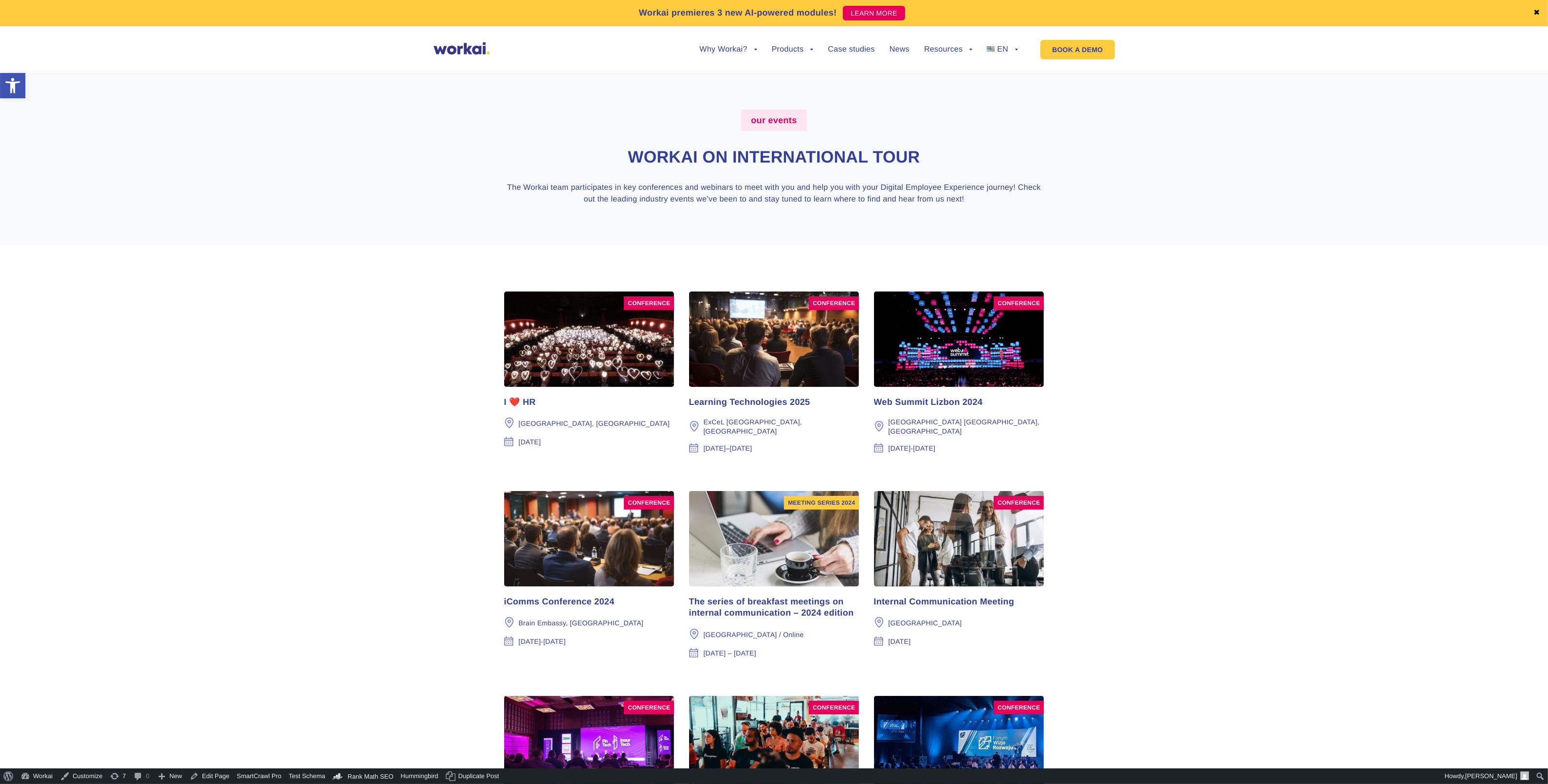
click at [627, 368] on img at bounding box center [589, 339] width 170 height 96
